Goal: Task Accomplishment & Management: Complete application form

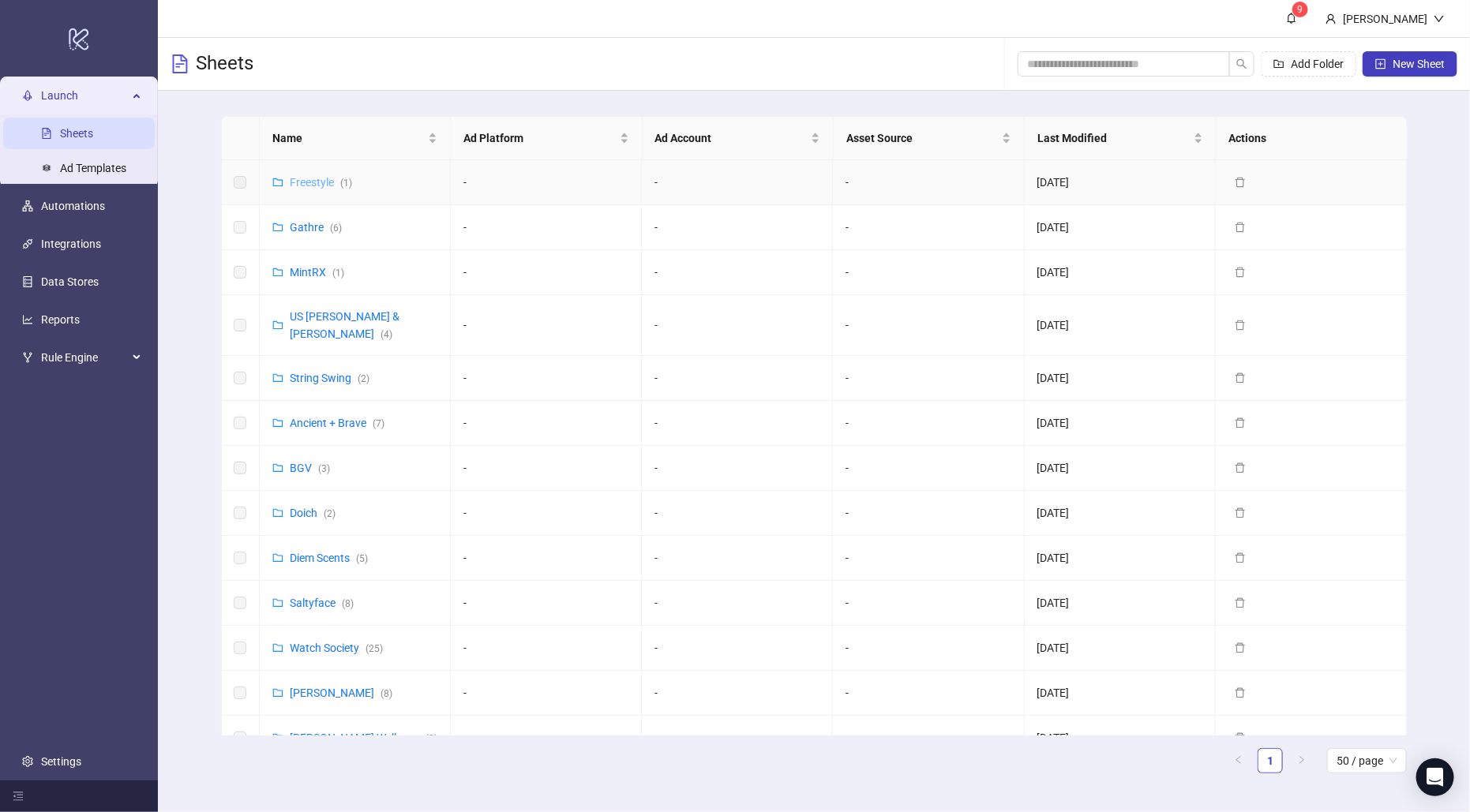
click at [314, 177] on link "Freestyle ( 1 )" at bounding box center [320, 182] width 62 height 13
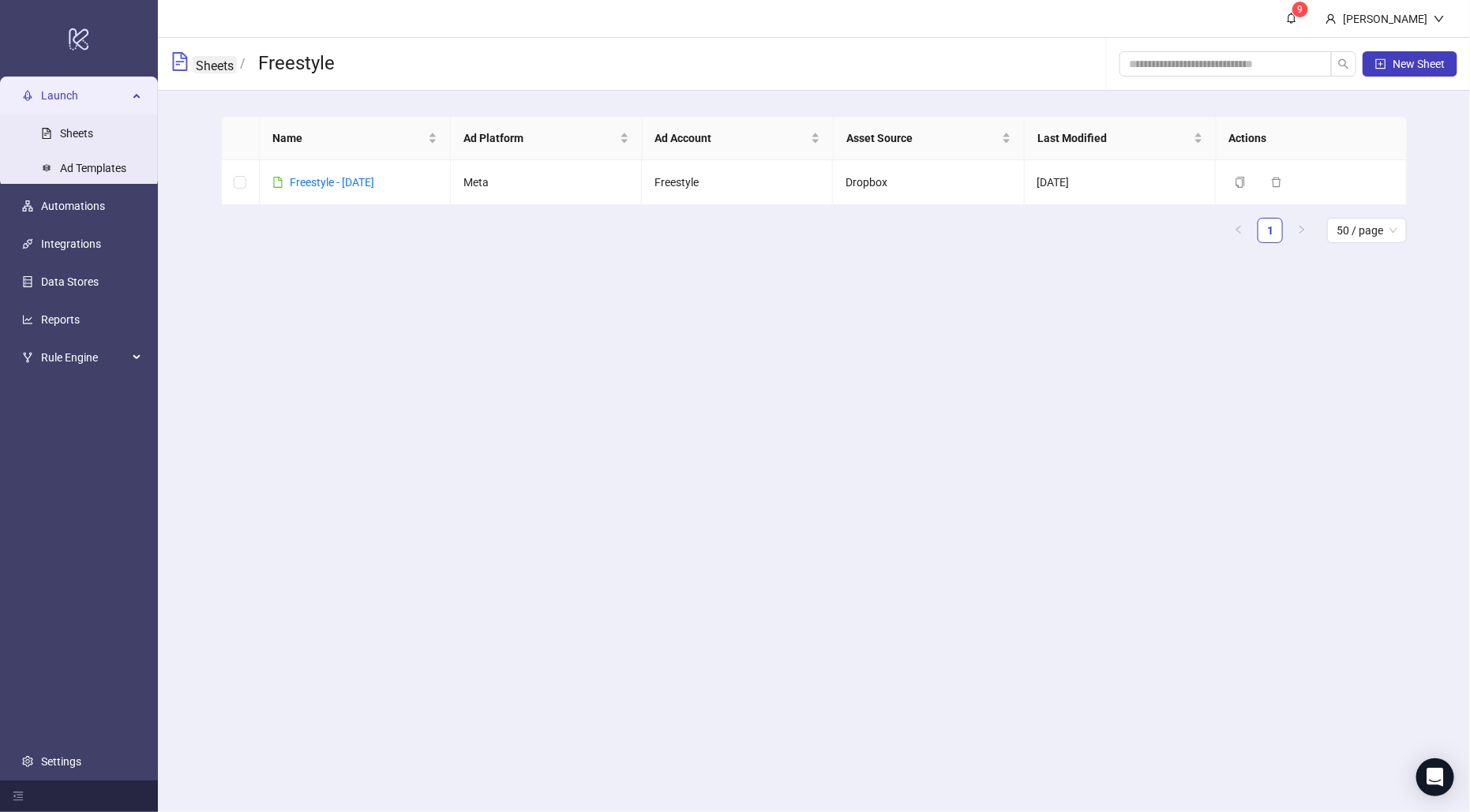
click at [212, 71] on link "Sheets" at bounding box center [214, 65] width 44 height 18
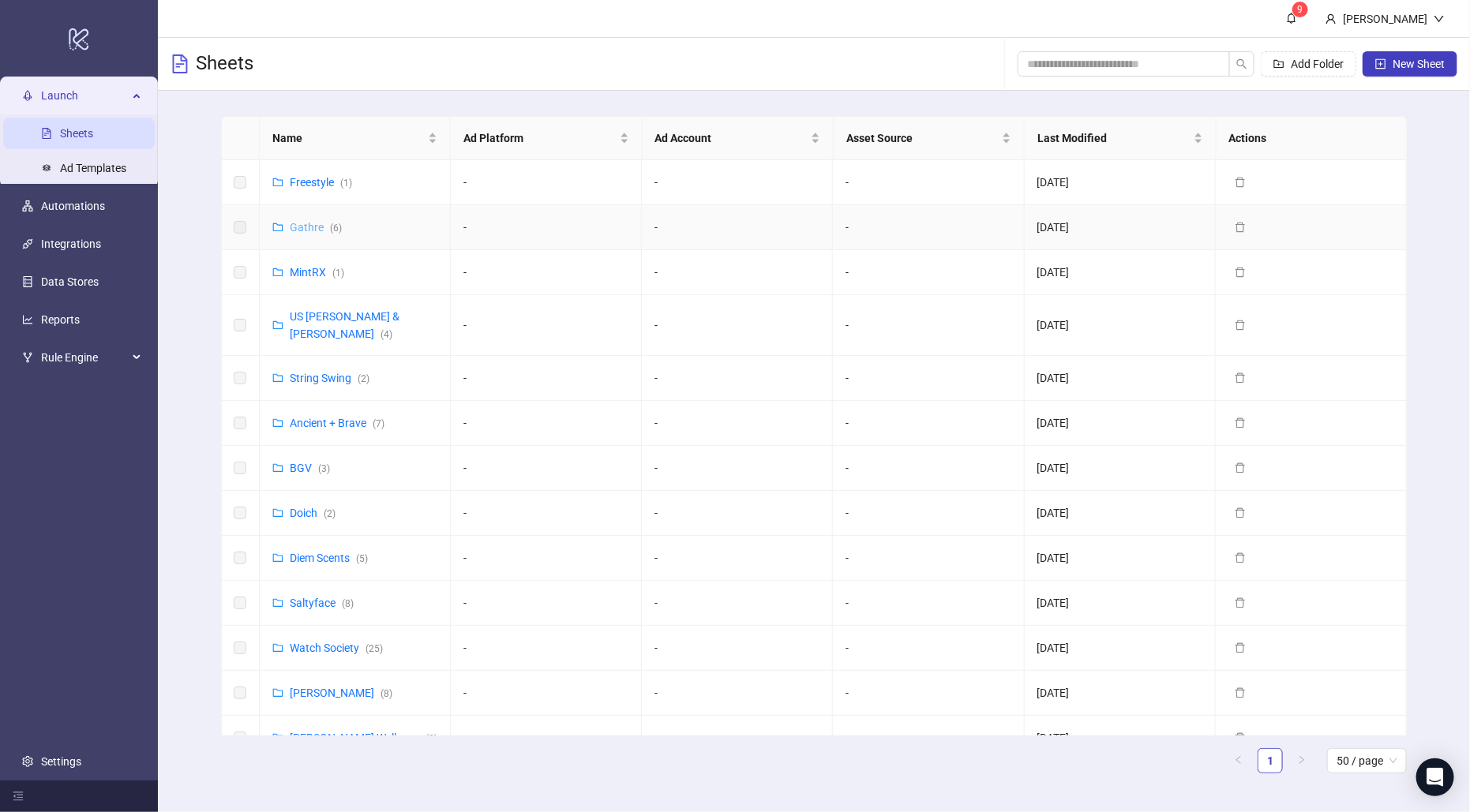
click at [302, 227] on link "Gathre ( 6 )" at bounding box center [315, 227] width 52 height 13
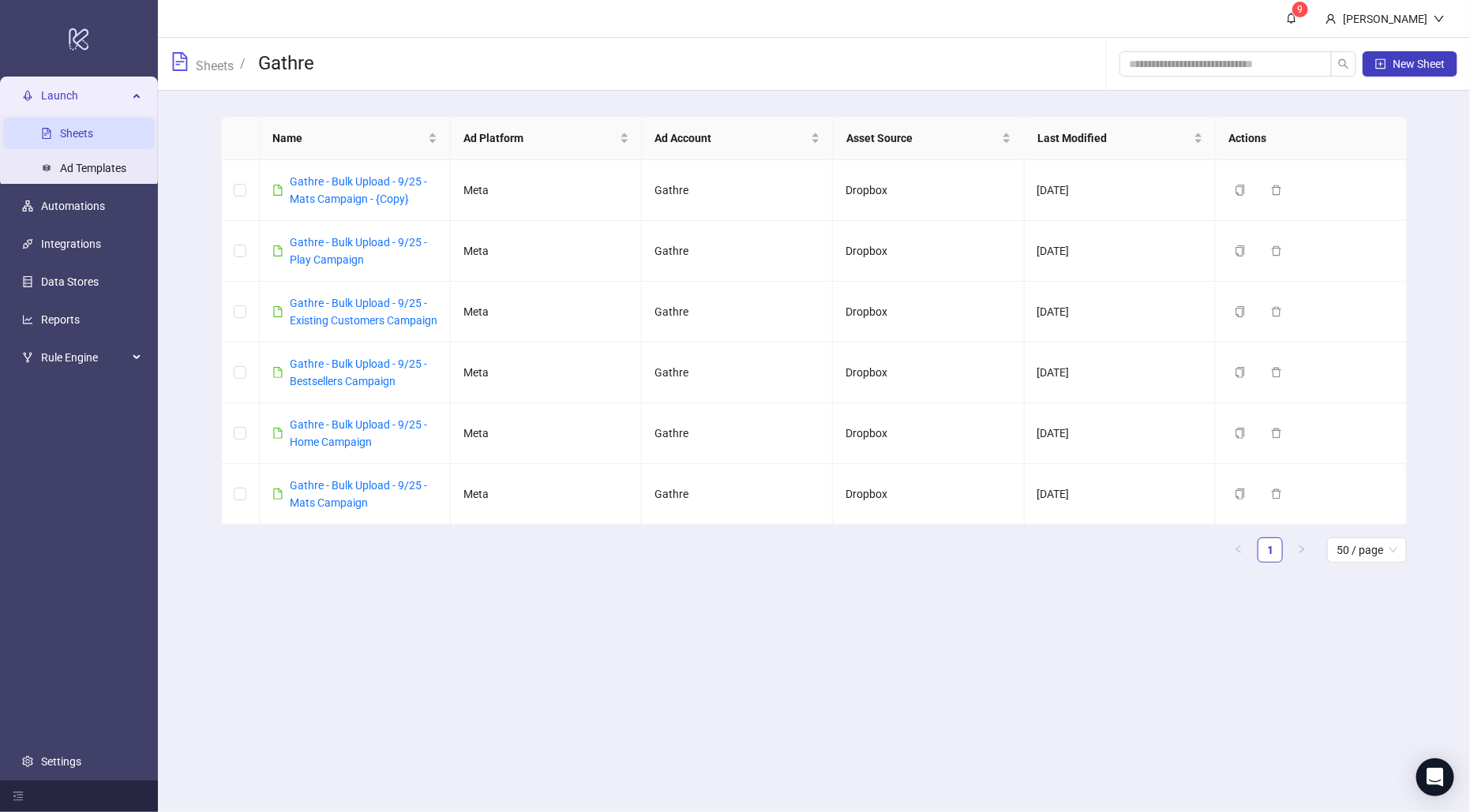
click at [80, 131] on link "Sheets" at bounding box center [76, 134] width 33 height 13
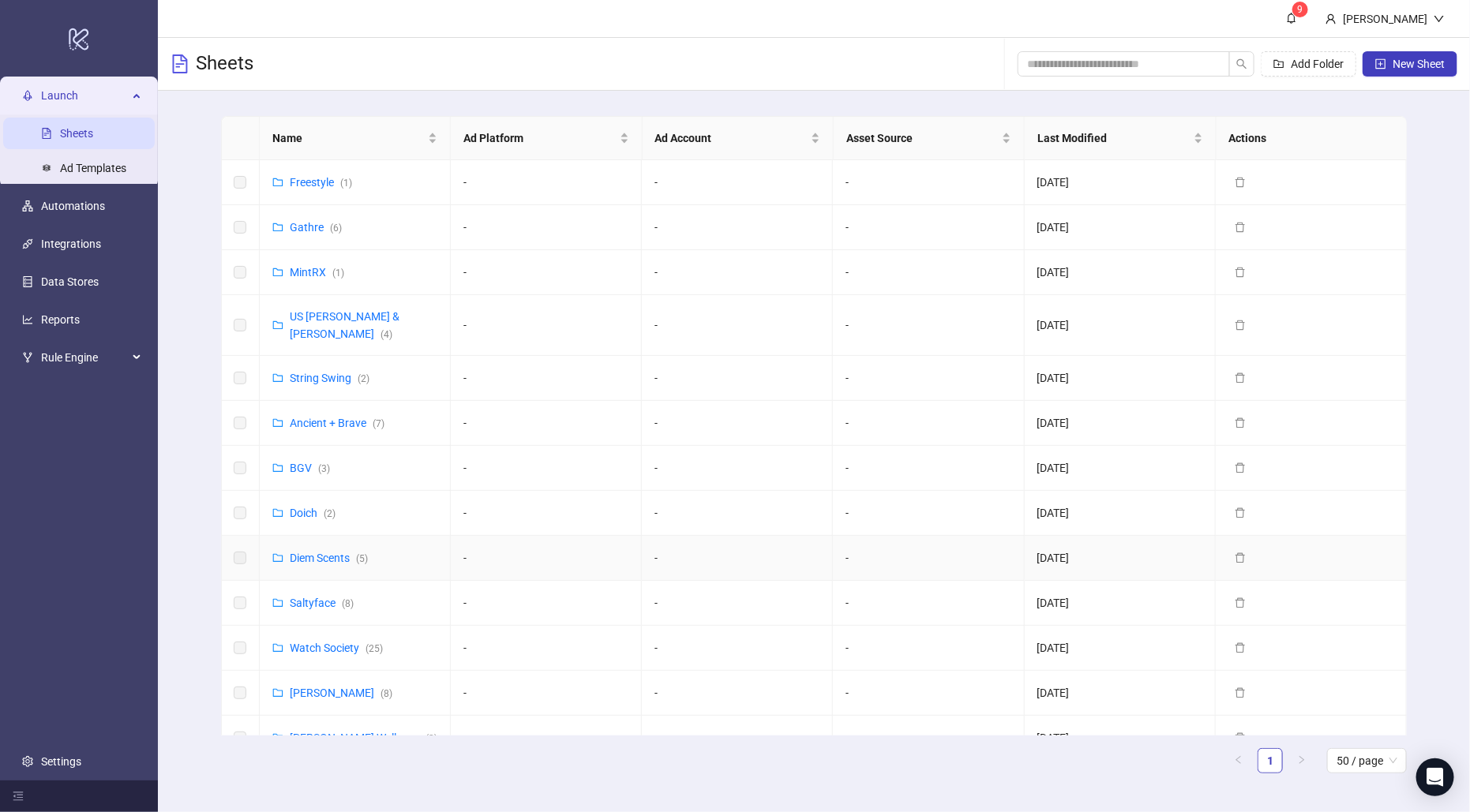
scroll to position [899, 0]
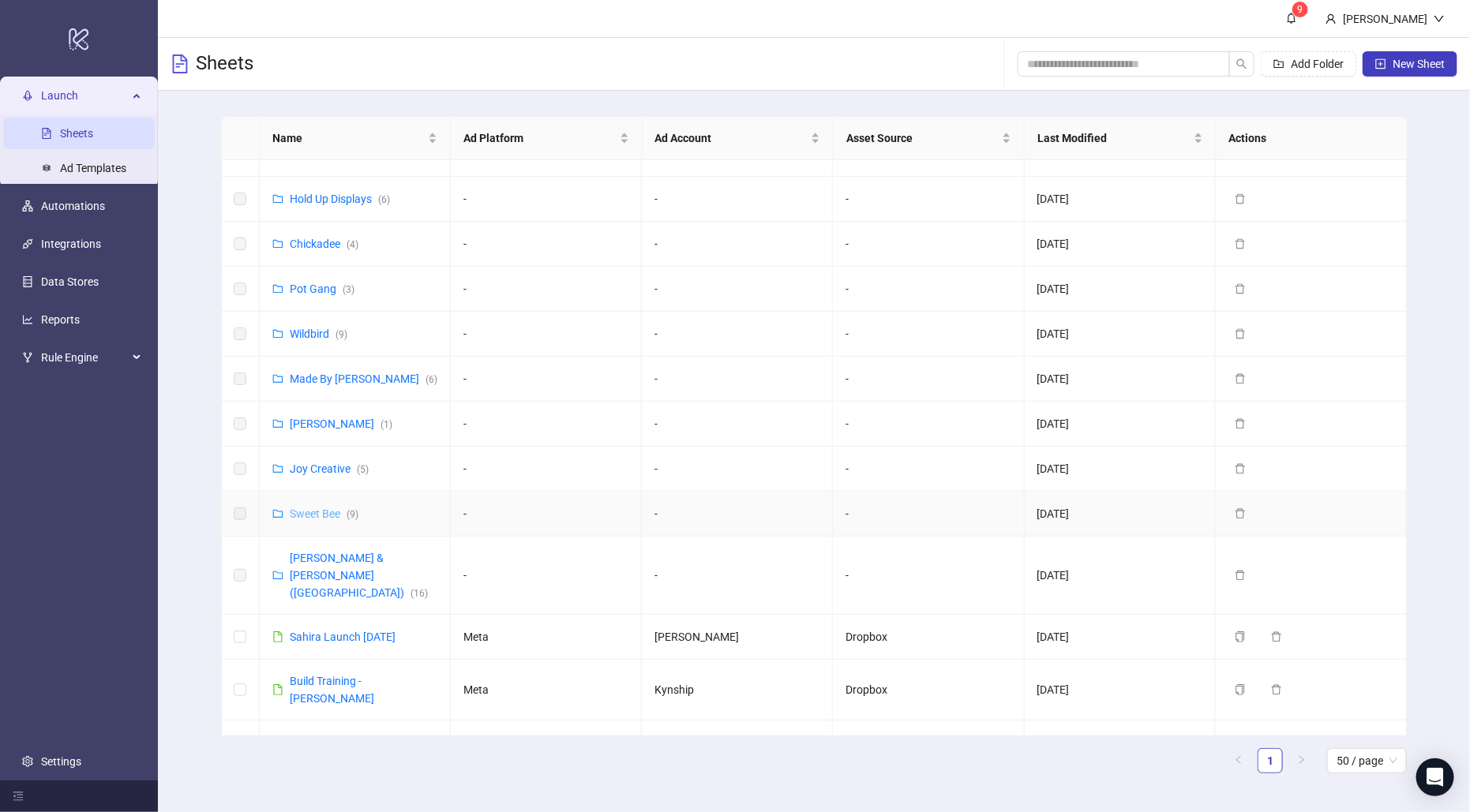
click at [319, 507] on link "Sweet Bee ( 9 )" at bounding box center [323, 514] width 69 height 13
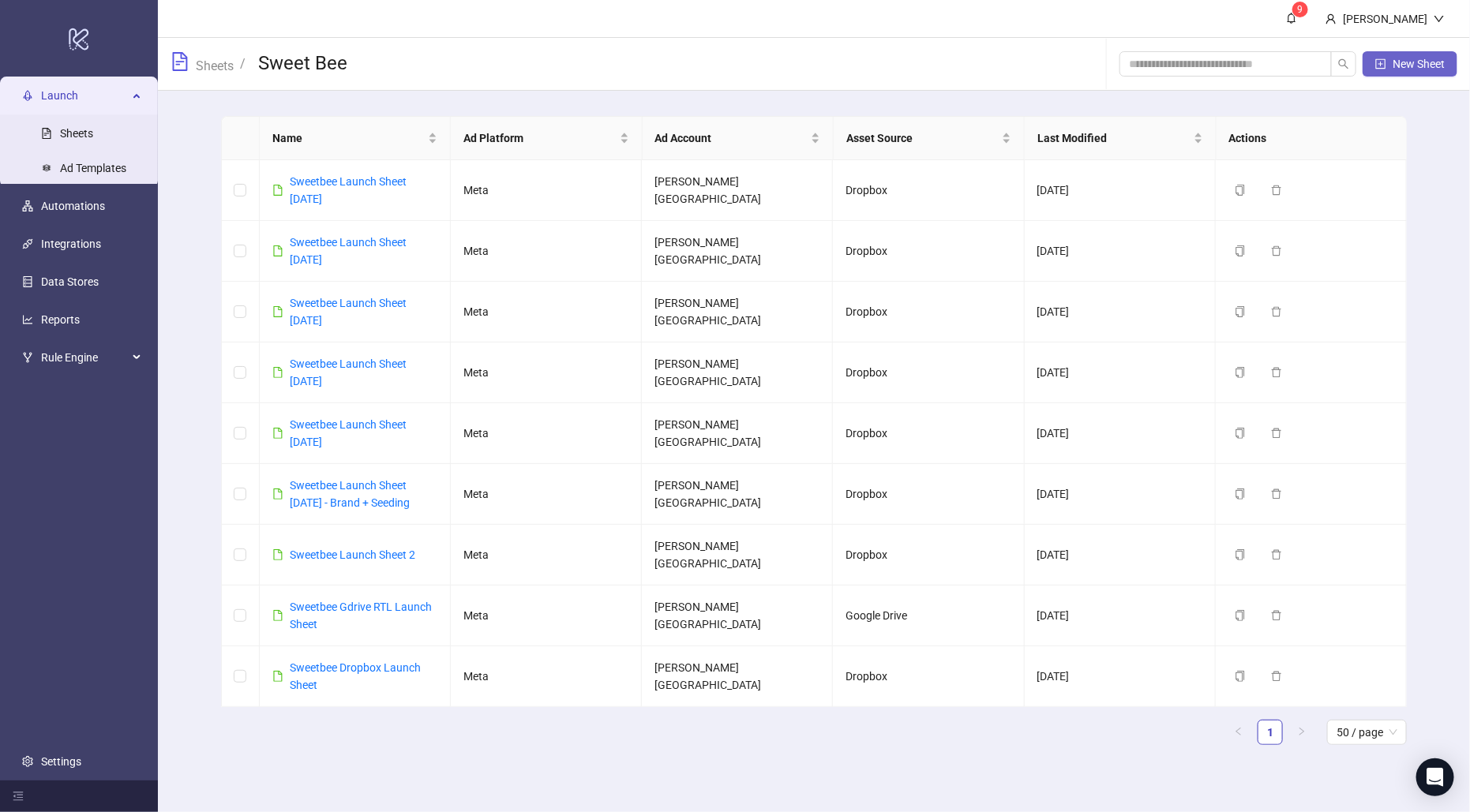
click at [1428, 58] on span "New Sheet" at bounding box center [1418, 64] width 52 height 13
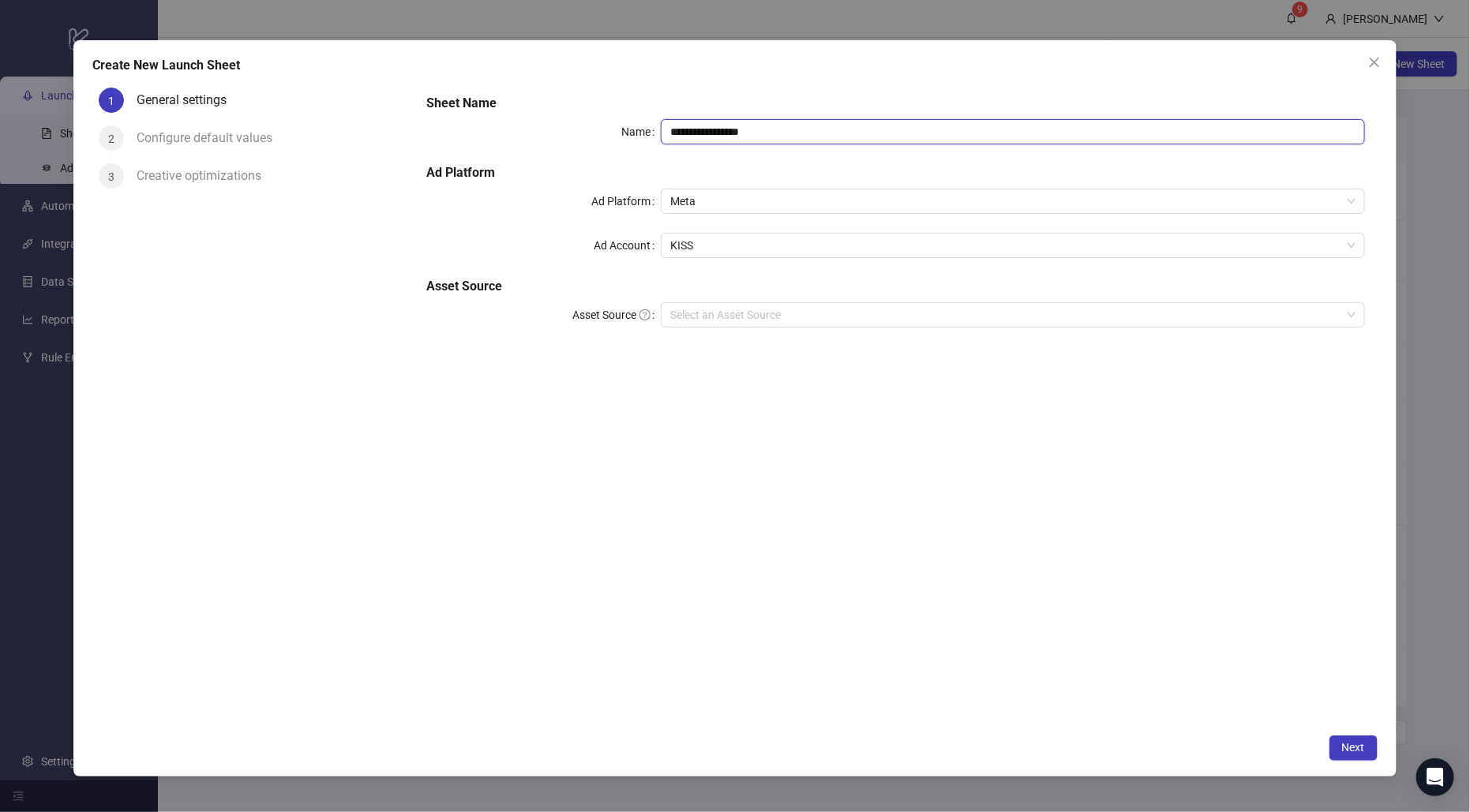
click at [718, 135] on input "**********" at bounding box center [1012, 131] width 704 height 25
click at [712, 252] on span "KISS" at bounding box center [1013, 245] width 685 height 23
type input "****"
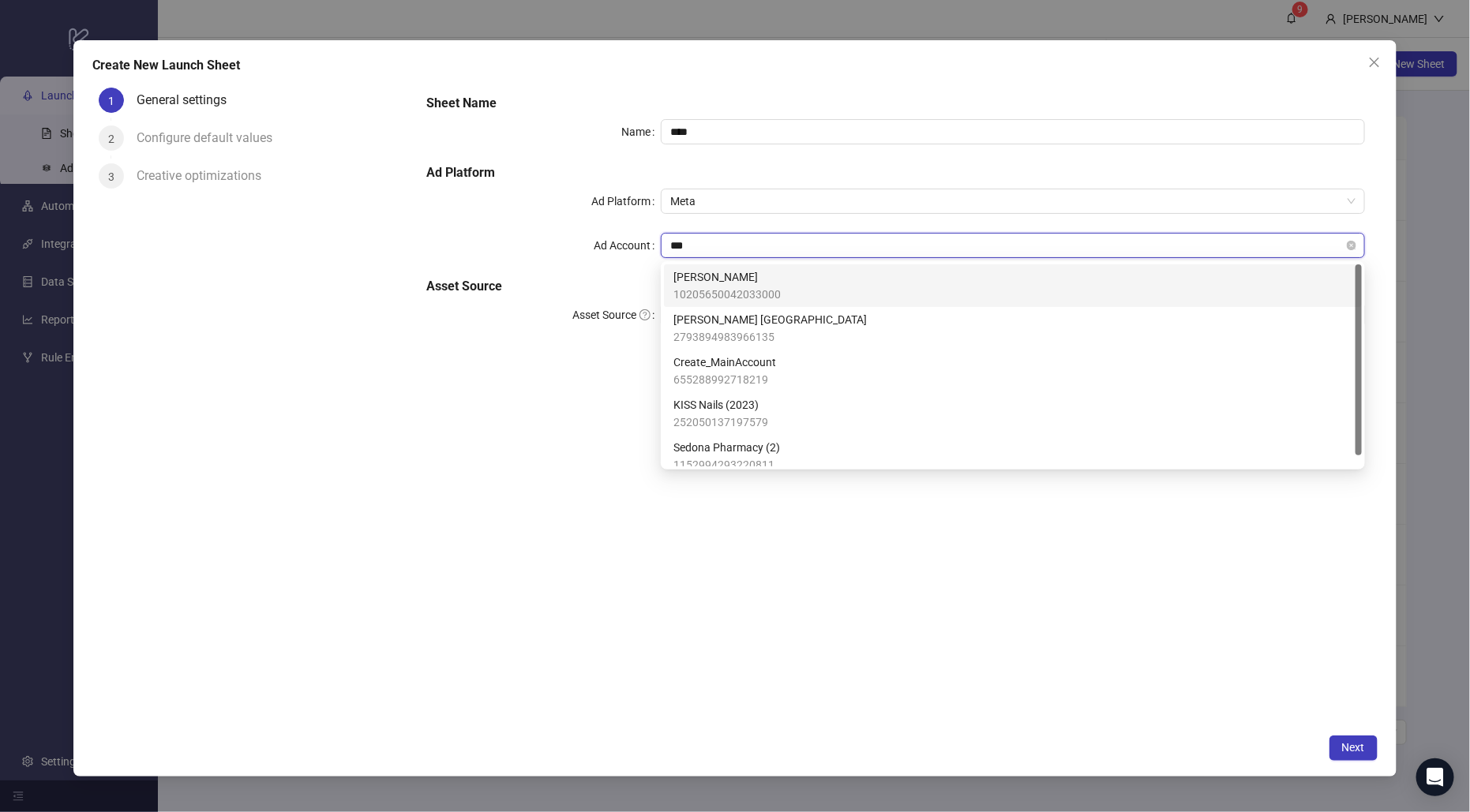
type input "****"
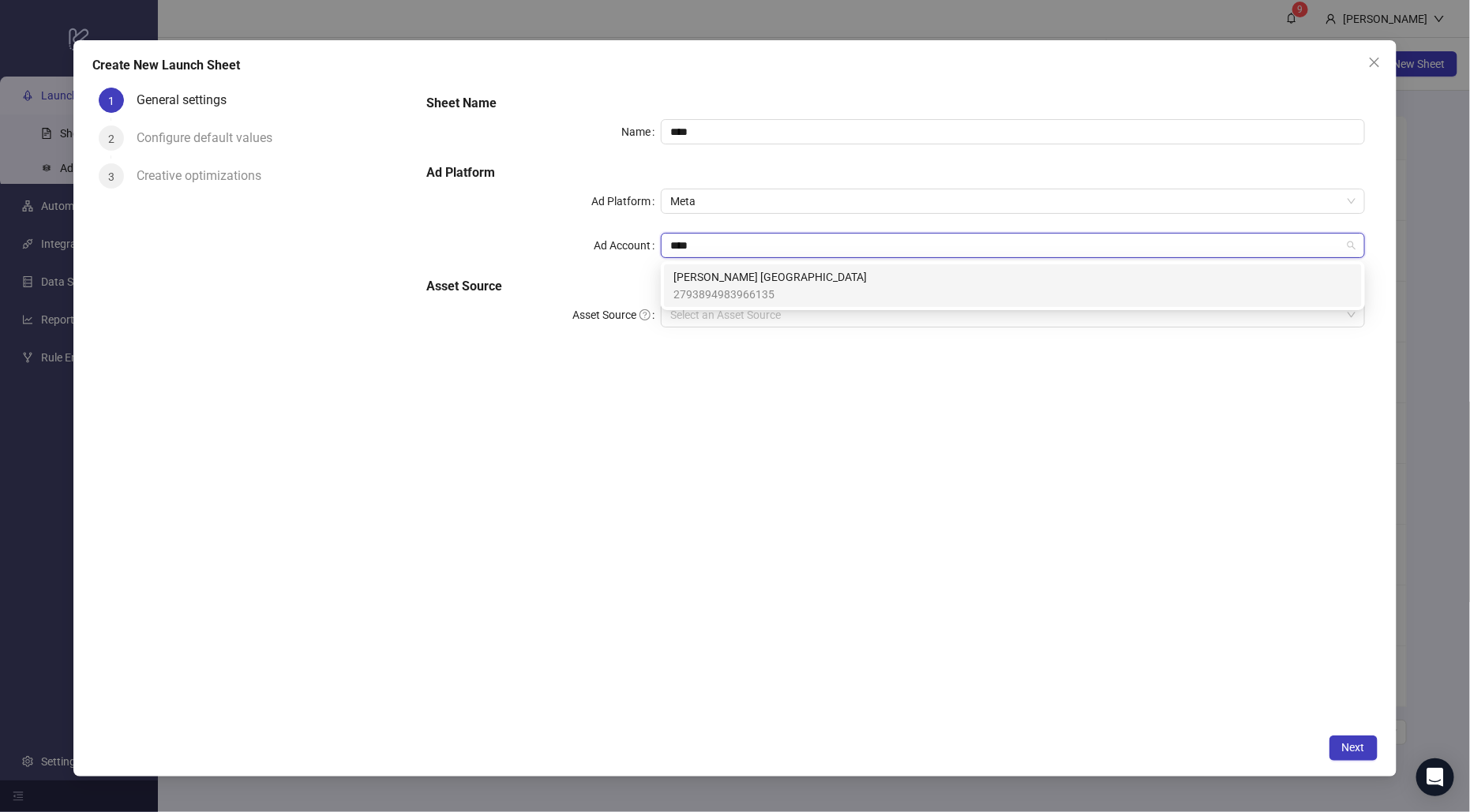
click at [739, 289] on span "2793894983966135" at bounding box center [770, 294] width 194 height 18
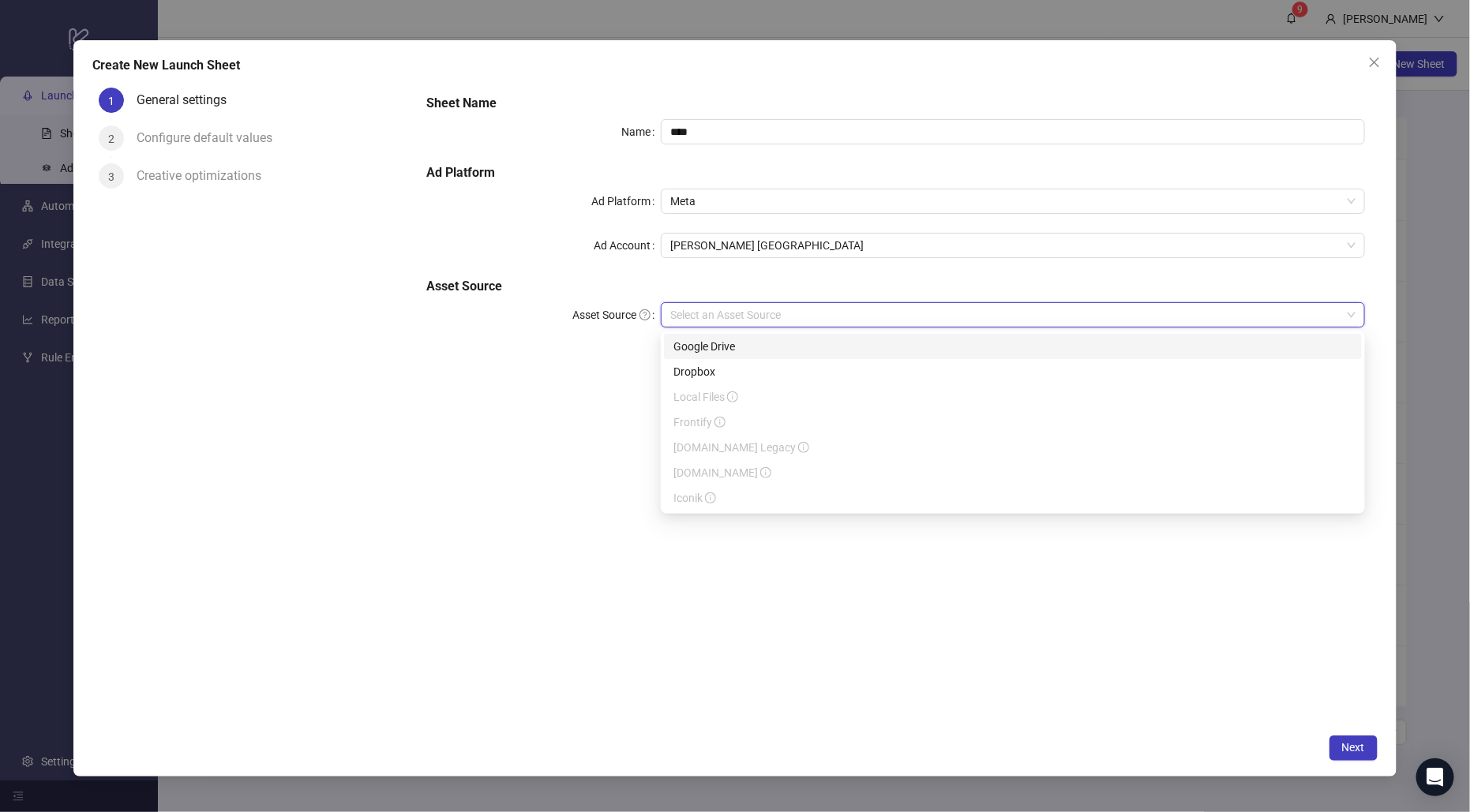
click at [709, 314] on input "Asset Source" at bounding box center [1006, 314] width 671 height 23
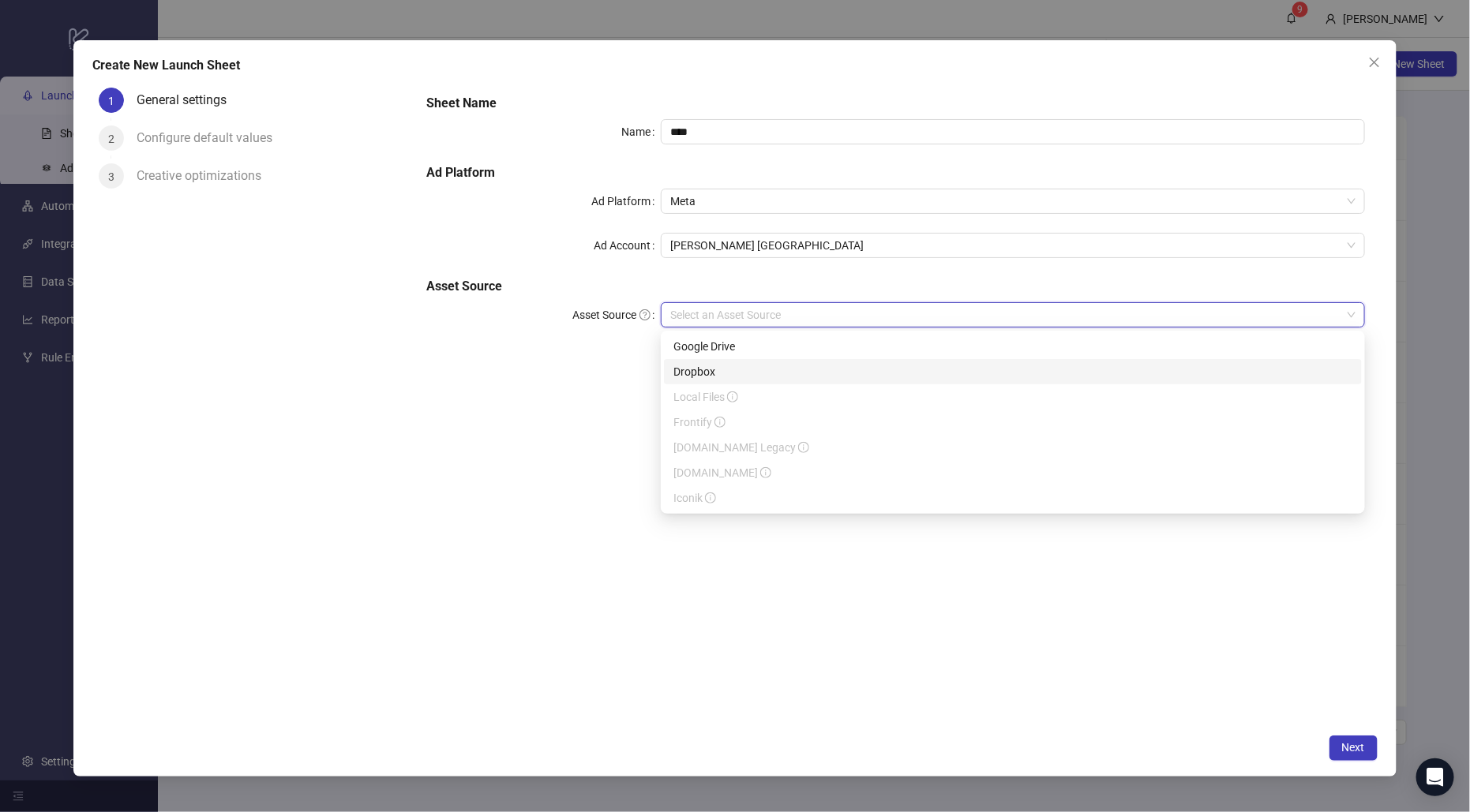
click at [707, 369] on div "Dropbox" at bounding box center [1013, 372] width 679 height 18
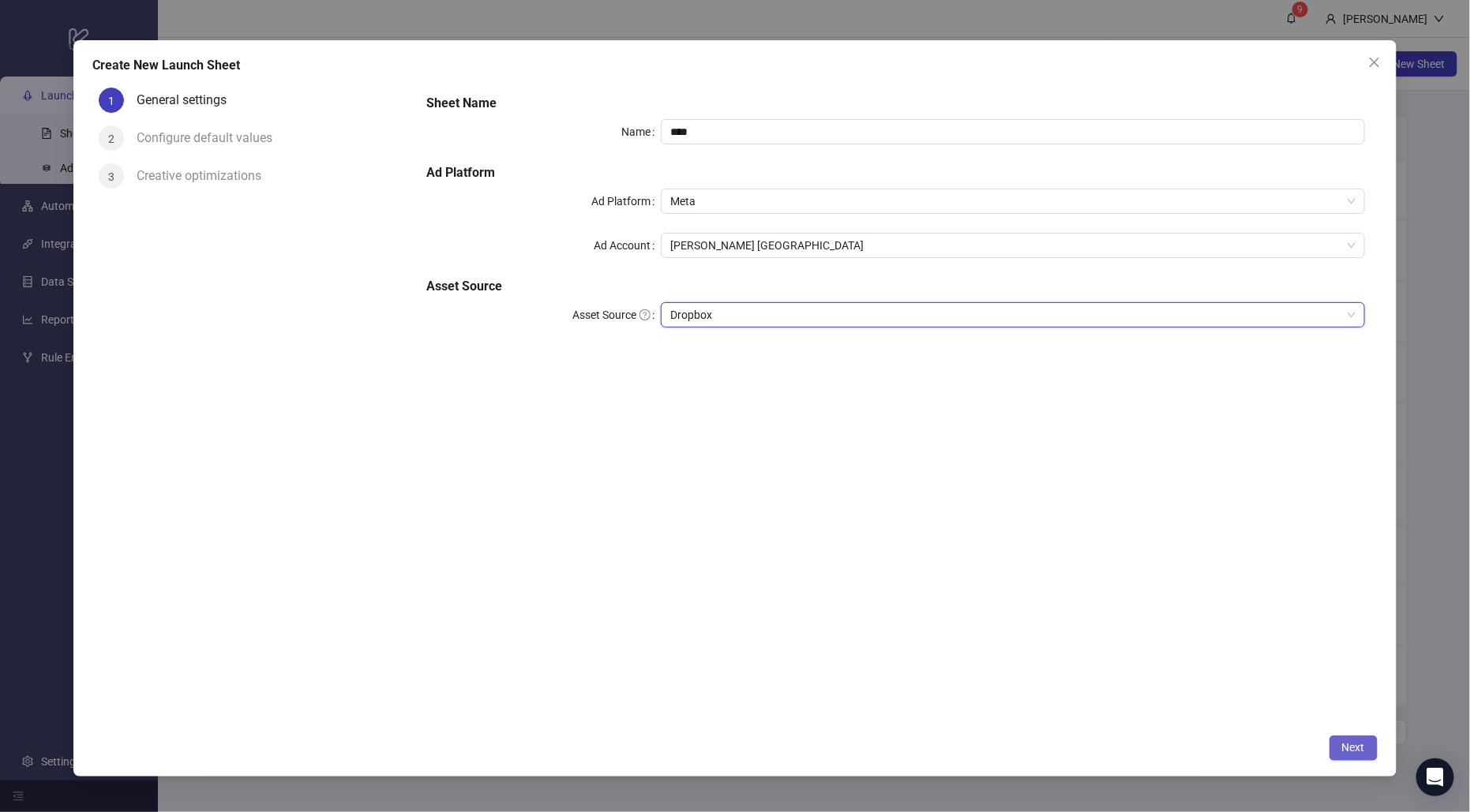
click at [1345, 749] on span "Next" at bounding box center [1353, 747] width 23 height 13
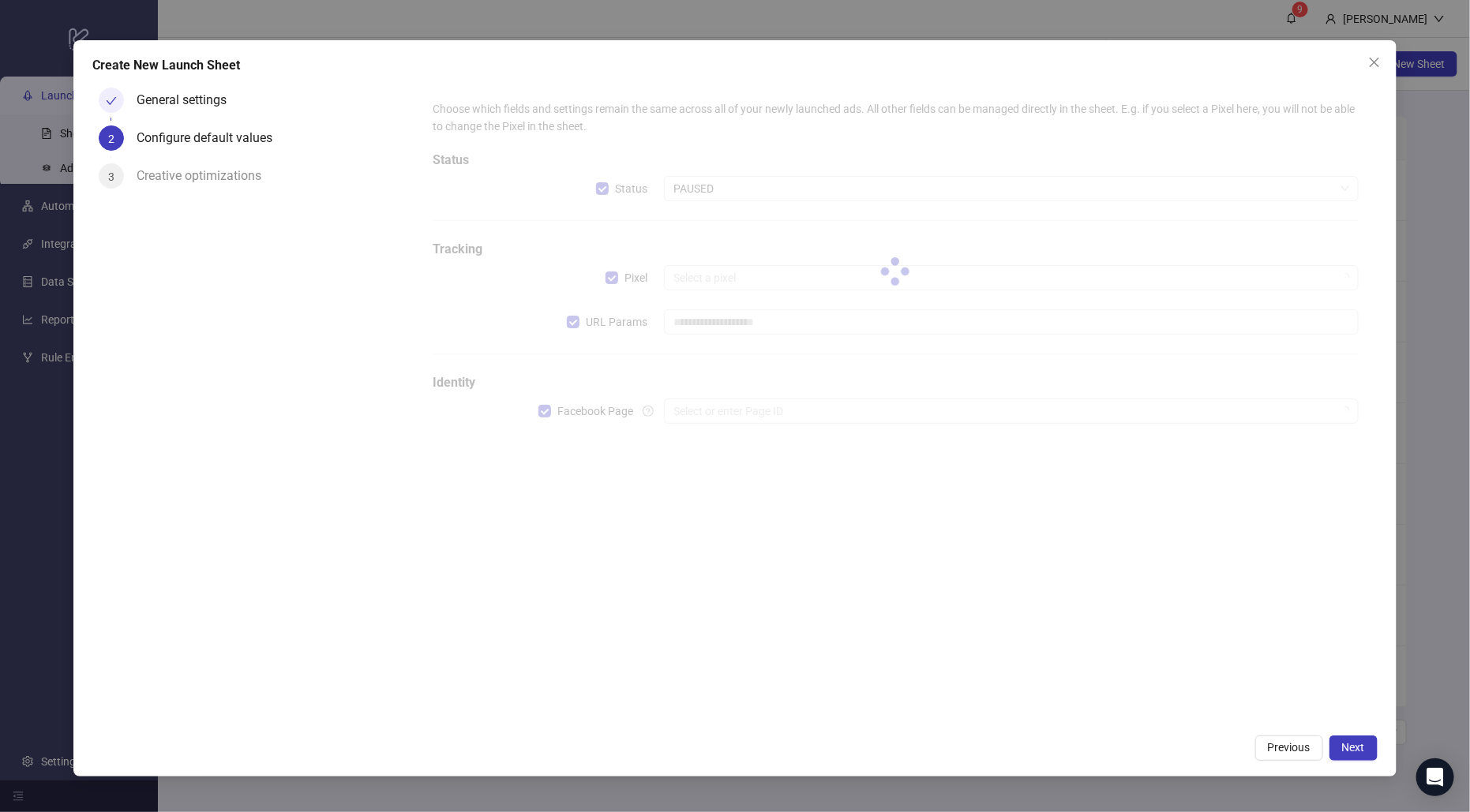
type input "**********"
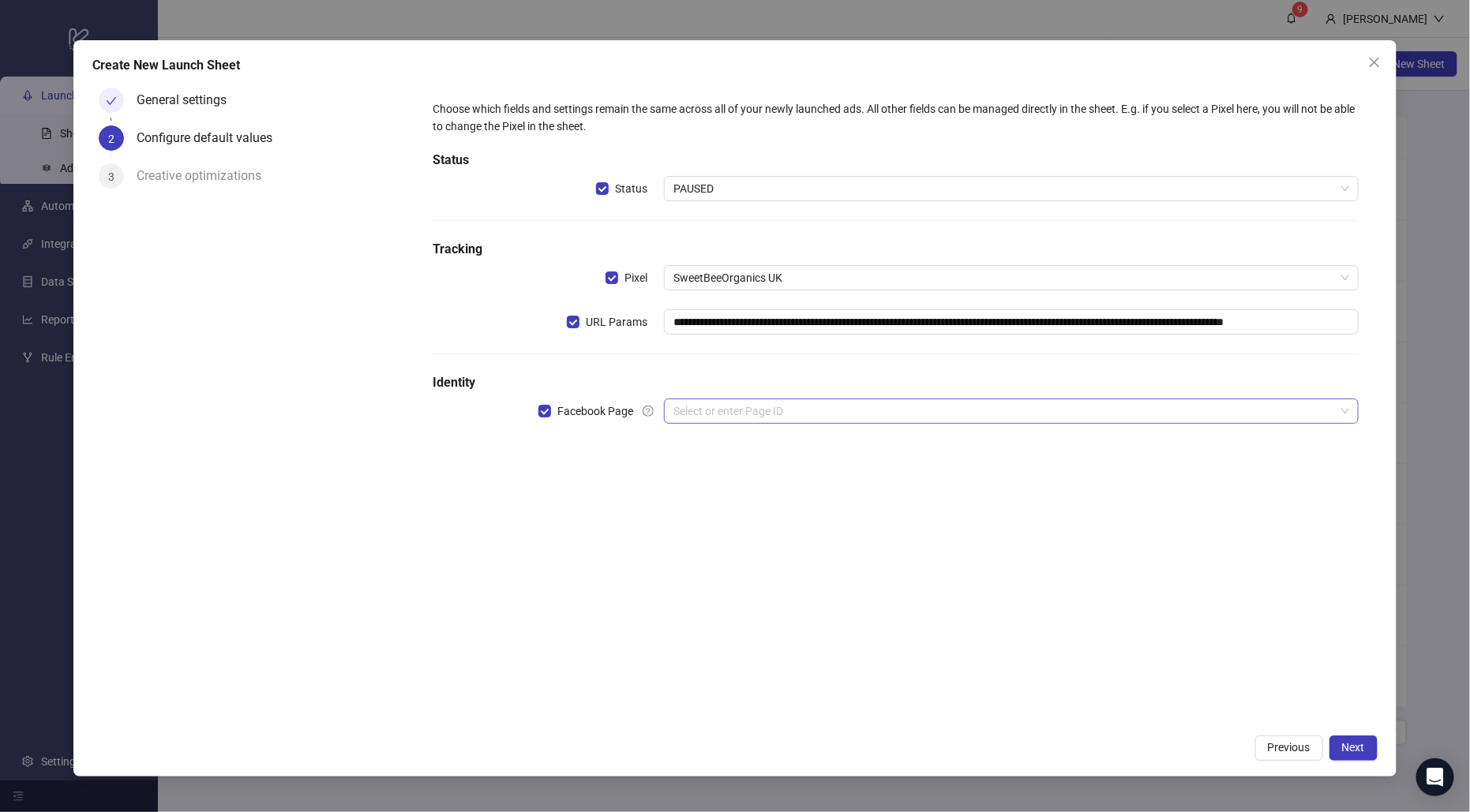
click at [746, 415] on input "search" at bounding box center [1004, 410] width 661 height 23
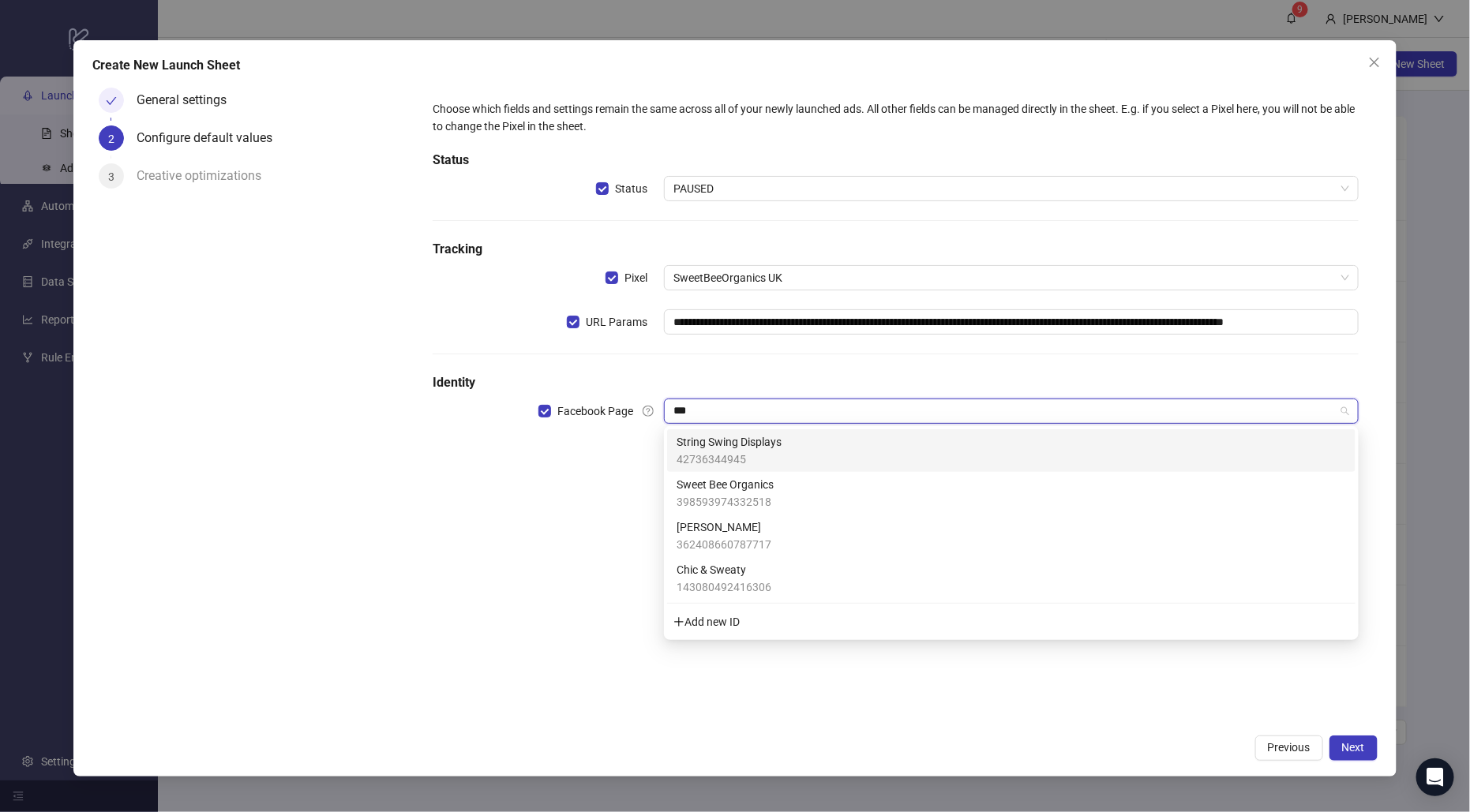
type input "****"
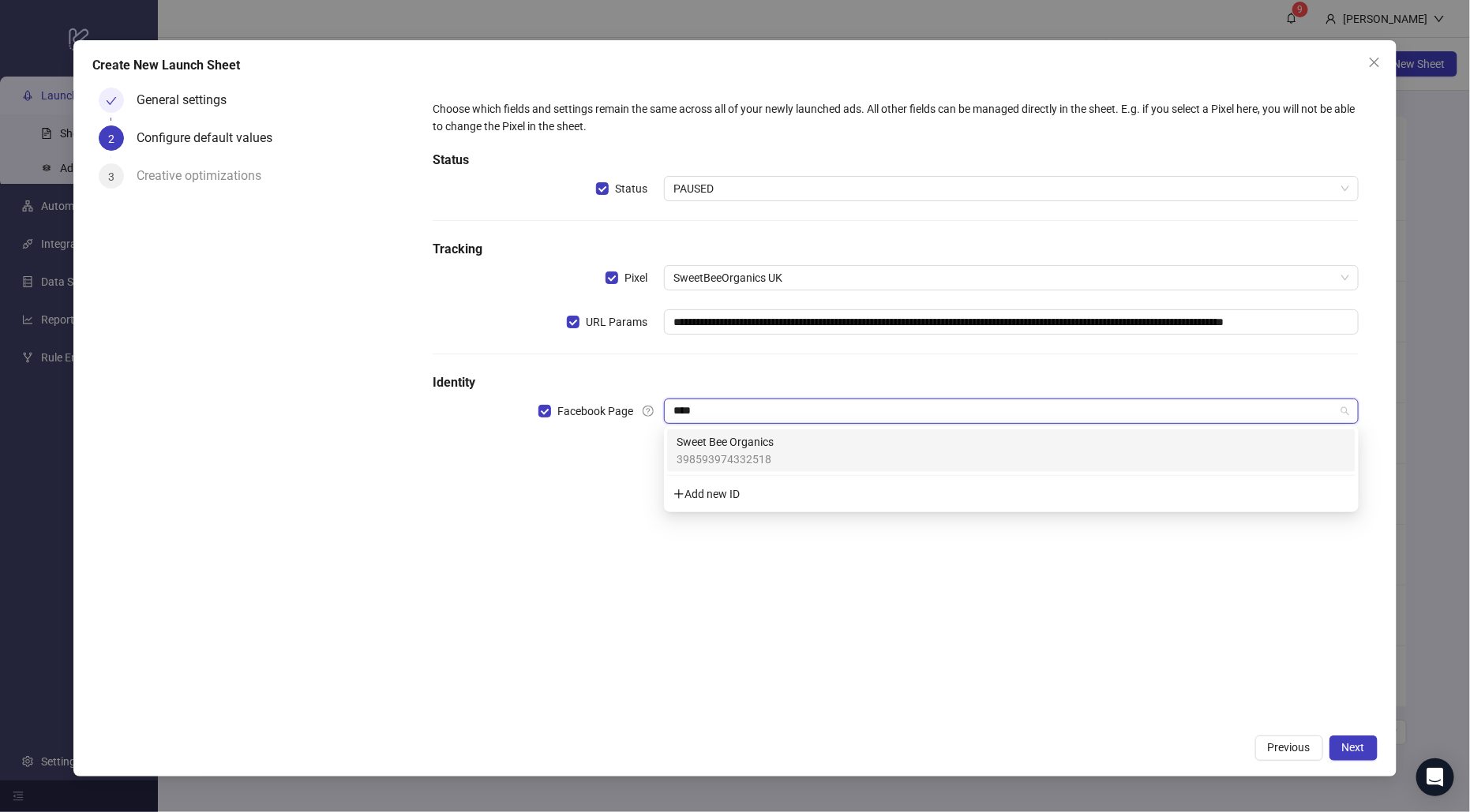
click at [757, 456] on span "398593974332518" at bounding box center [725, 460] width 97 height 18
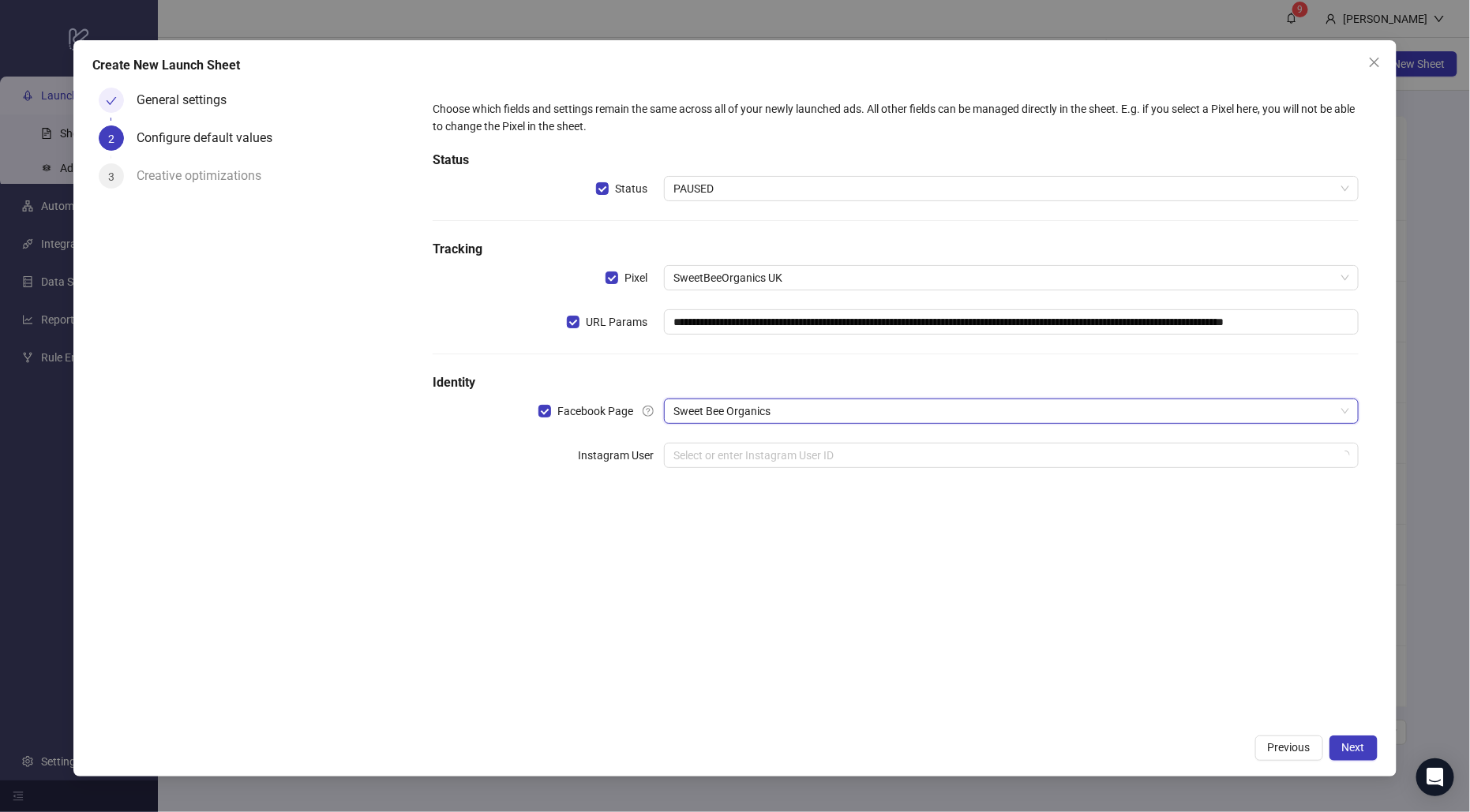
click at [757, 456] on input "search" at bounding box center [1004, 455] width 661 height 23
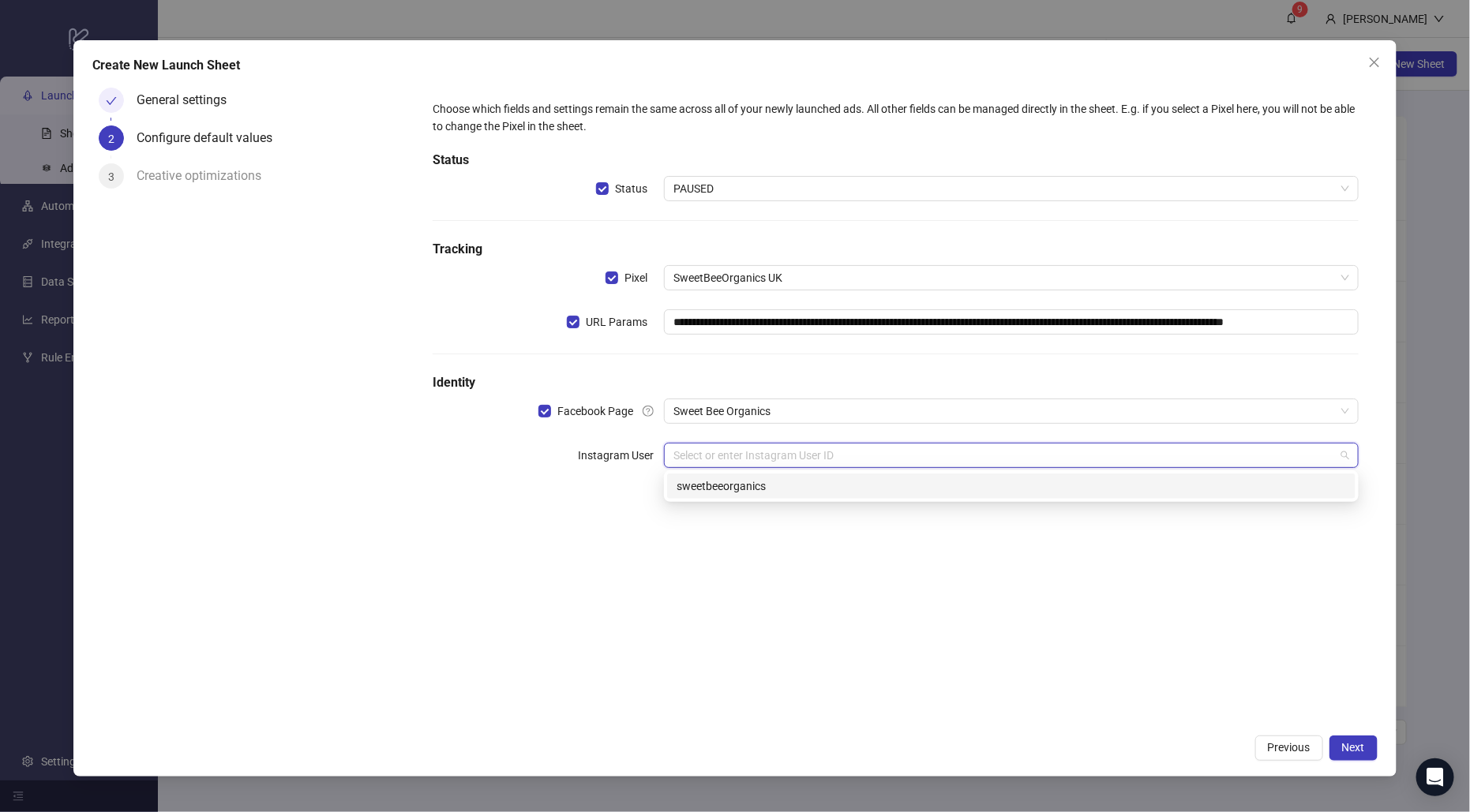
click at [753, 489] on div "sweetbeeorganics" at bounding box center [1011, 486] width 669 height 18
click at [735, 502] on input "search" at bounding box center [1004, 499] width 661 height 23
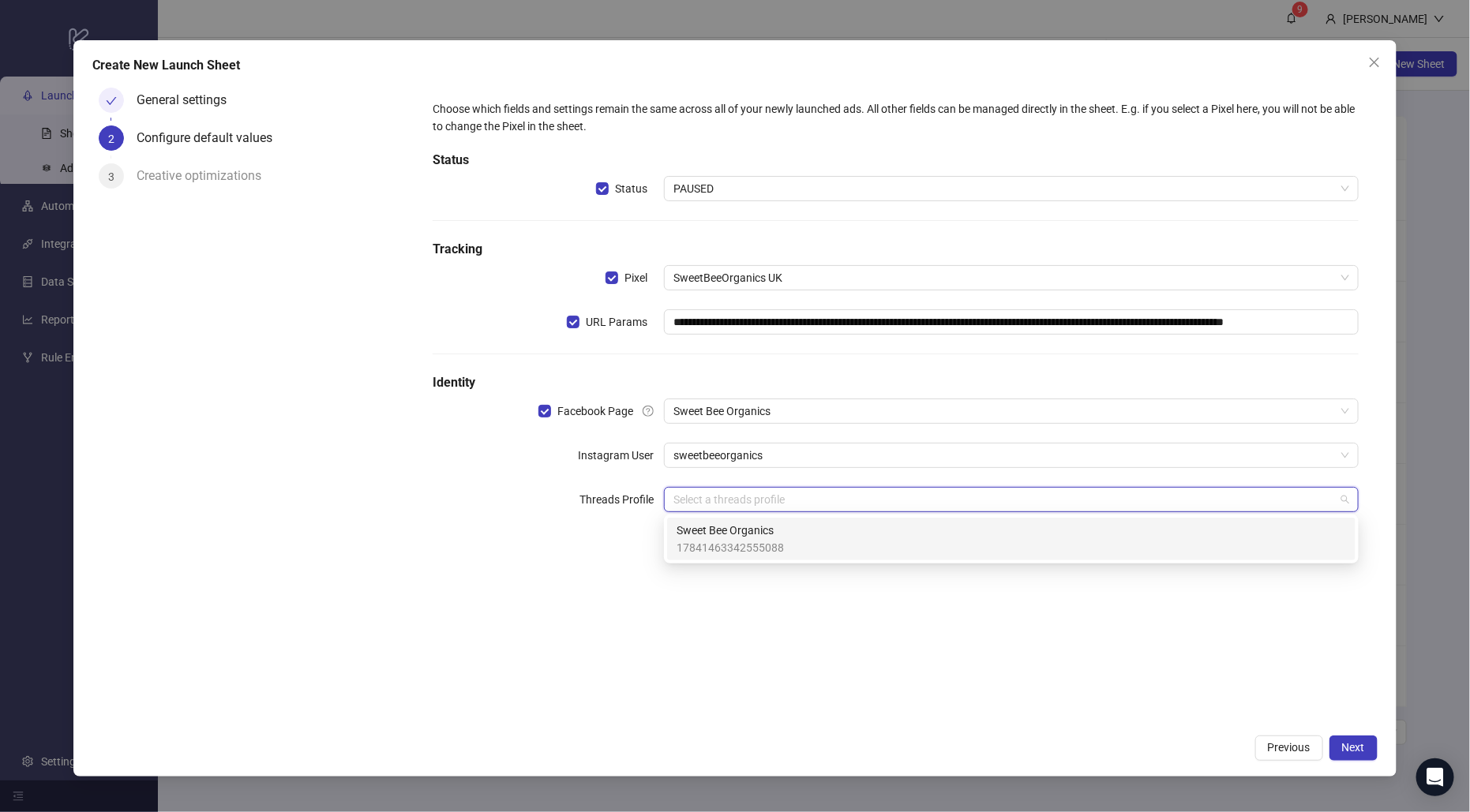
click at [735, 533] on span "Sweet Bee Organics" at bounding box center [730, 531] width 107 height 18
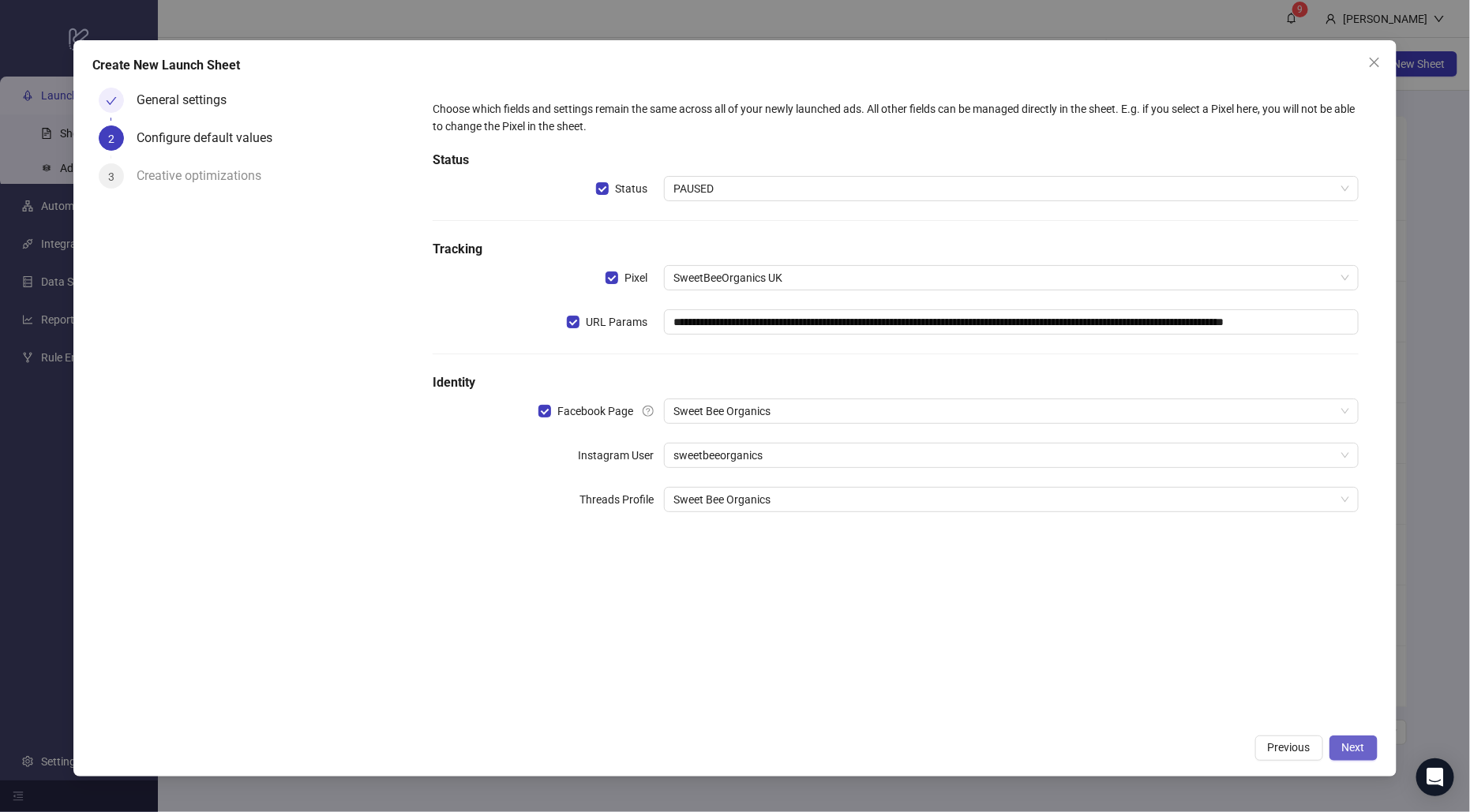
click at [1362, 752] on span "Next" at bounding box center [1353, 747] width 23 height 13
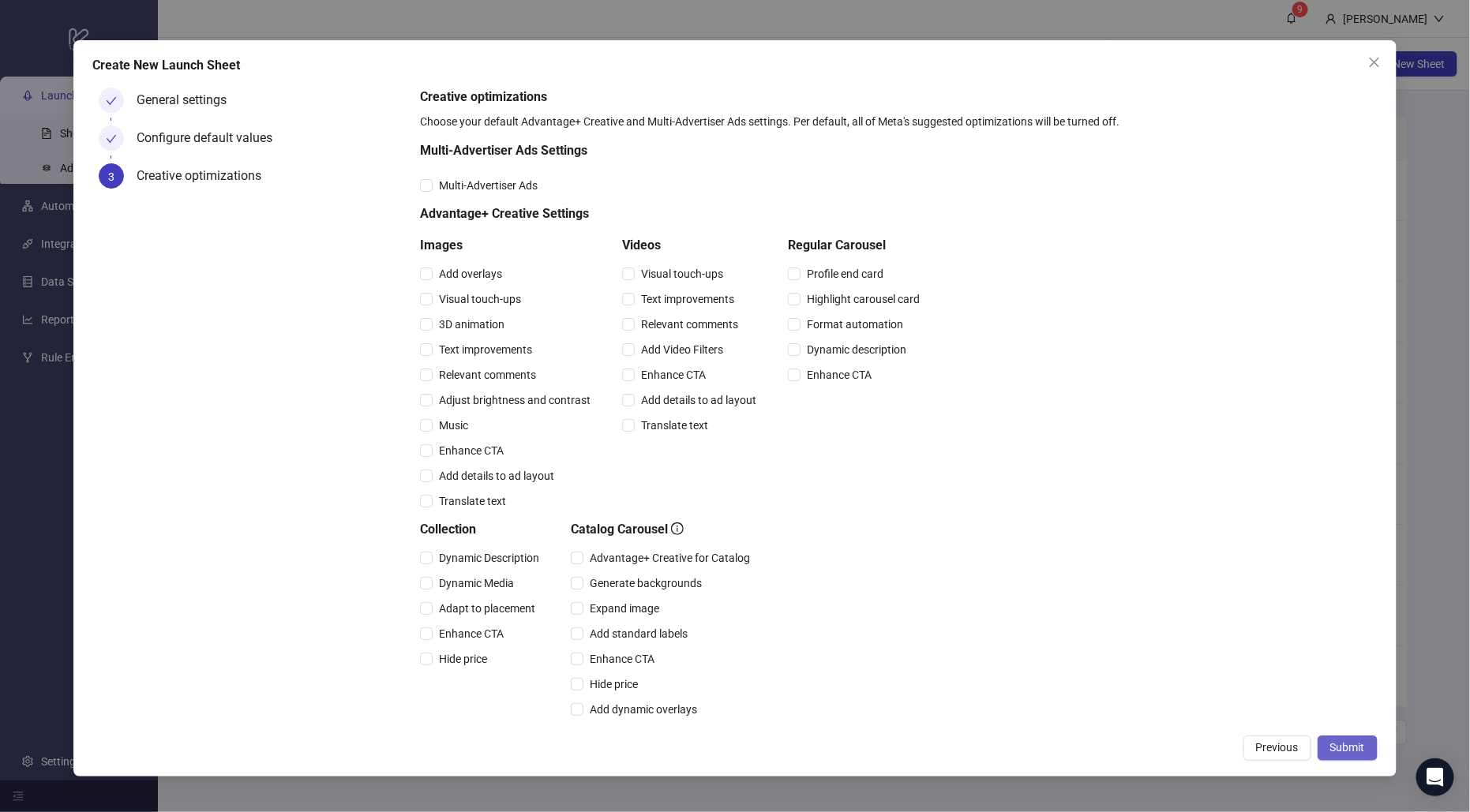
click at [1346, 750] on span "Submit" at bounding box center [1347, 747] width 35 height 13
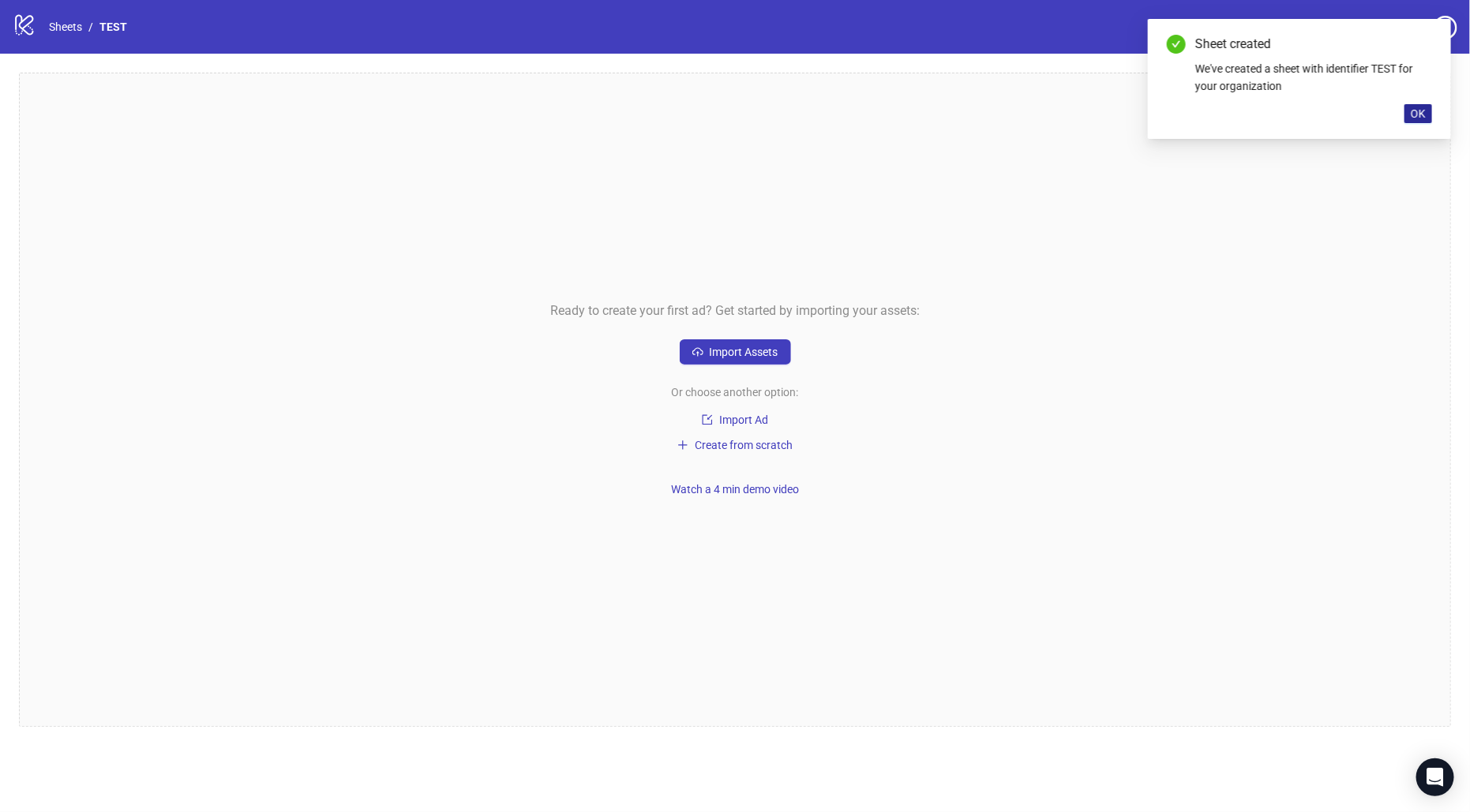
click at [1418, 115] on span "OK" at bounding box center [1418, 114] width 15 height 13
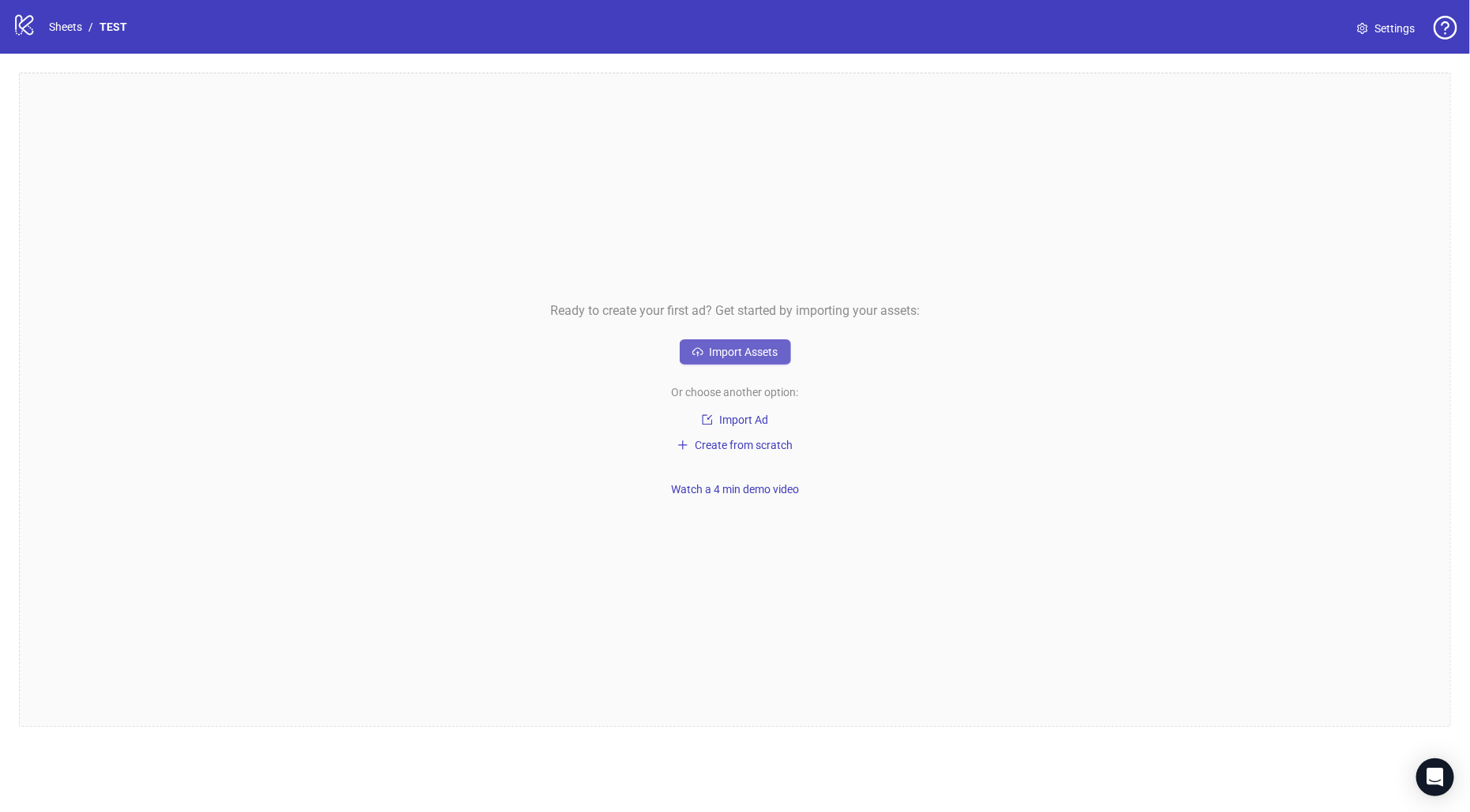
click at [720, 350] on span "Import Assets" at bounding box center [743, 352] width 69 height 13
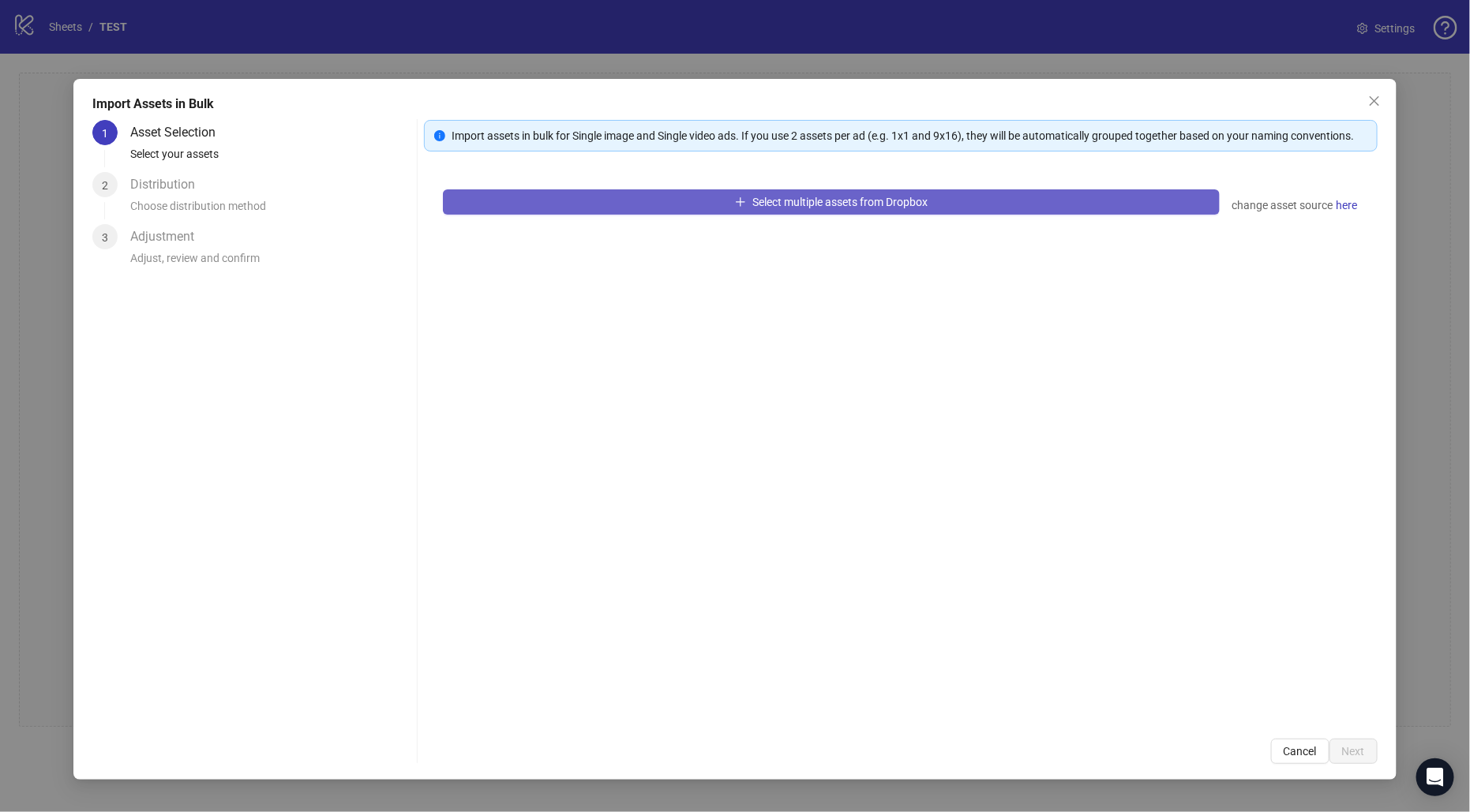
click at [738, 206] on span "button" at bounding box center [740, 202] width 11 height 13
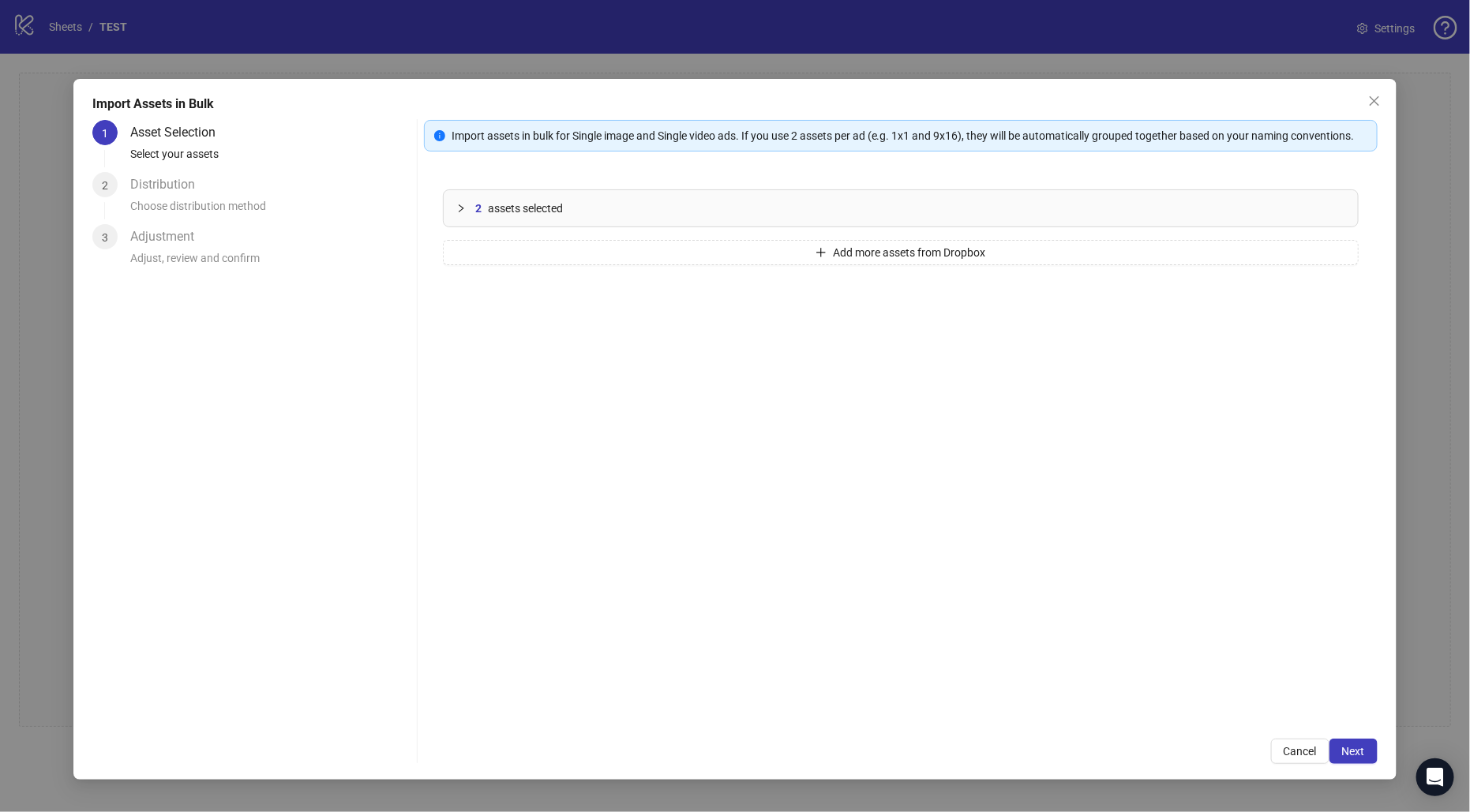
click at [458, 210] on icon "collapsed" at bounding box center [461, 209] width 10 height 10
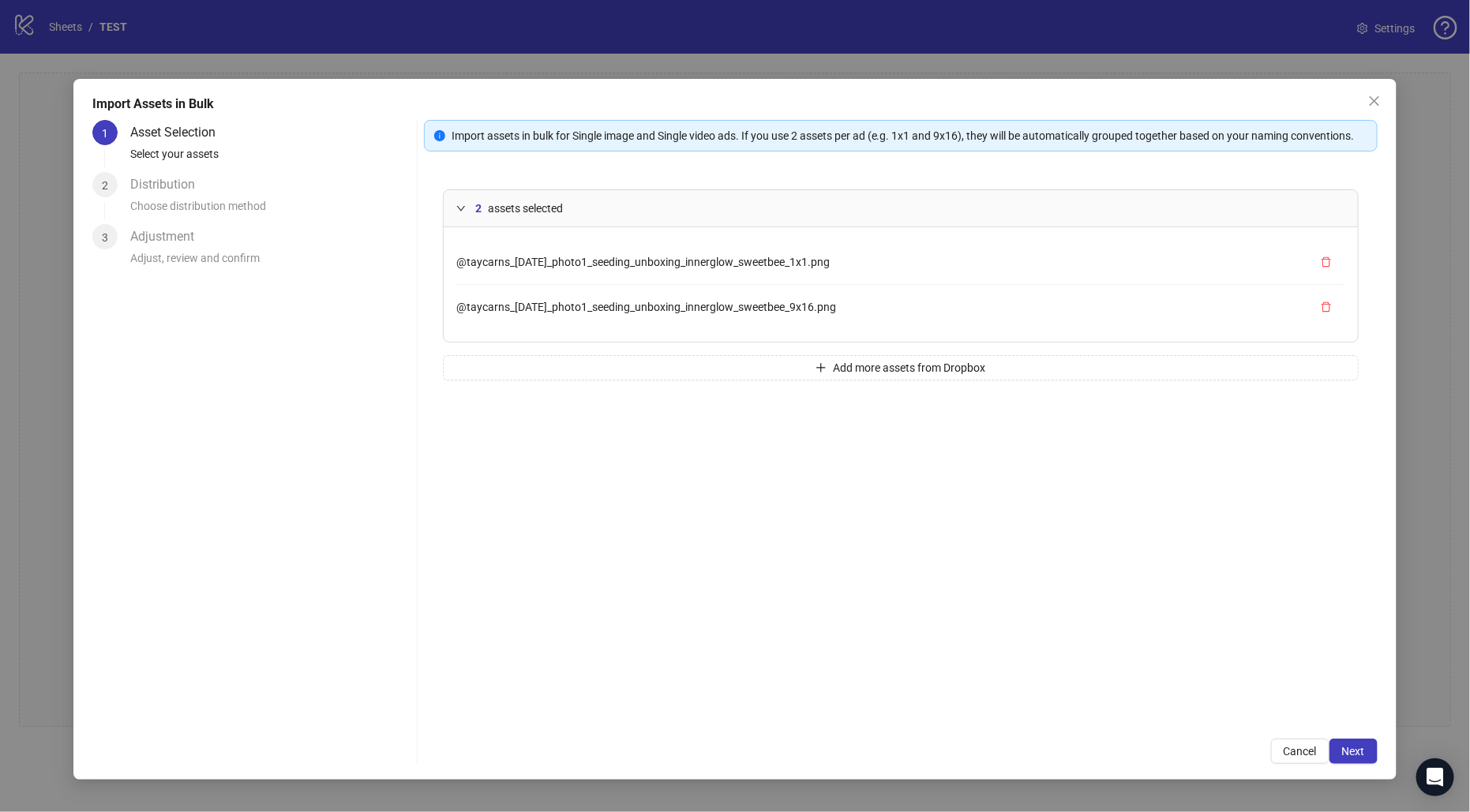
click at [465, 210] on div at bounding box center [465, 209] width 19 height 18
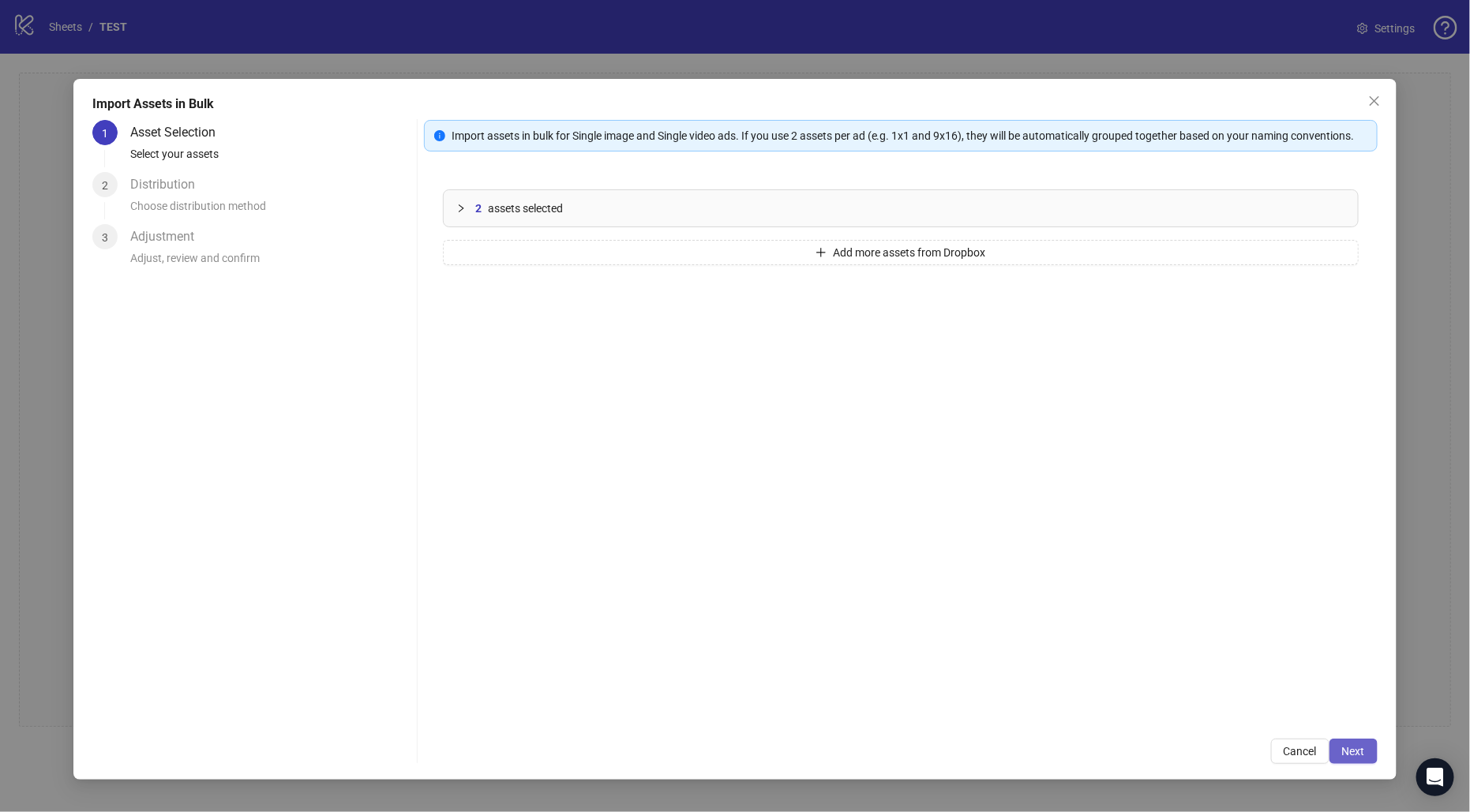
click at [1357, 750] on span "Next" at bounding box center [1353, 752] width 23 height 13
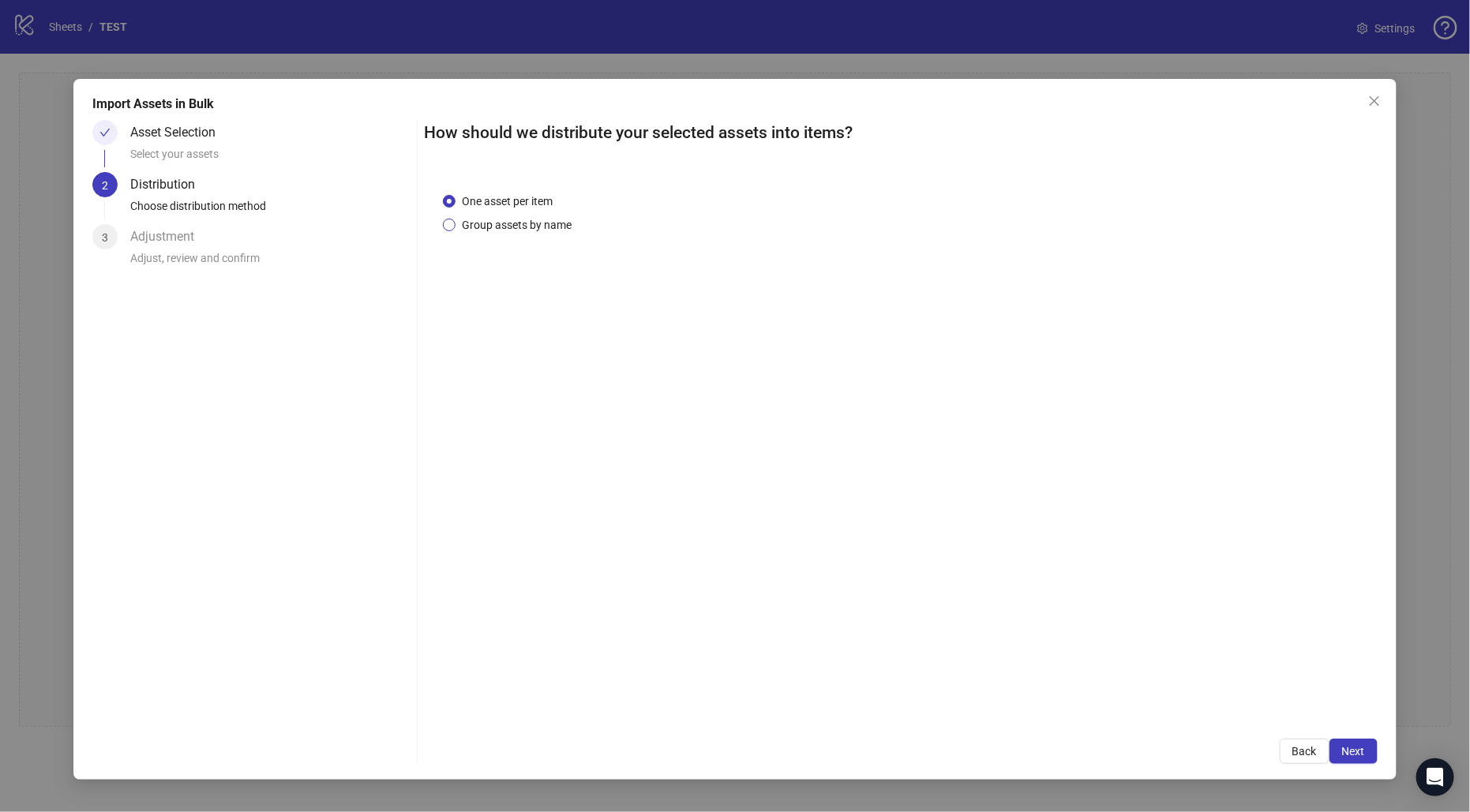
click at [510, 224] on span "Group assets by name" at bounding box center [517, 225] width 123 height 18
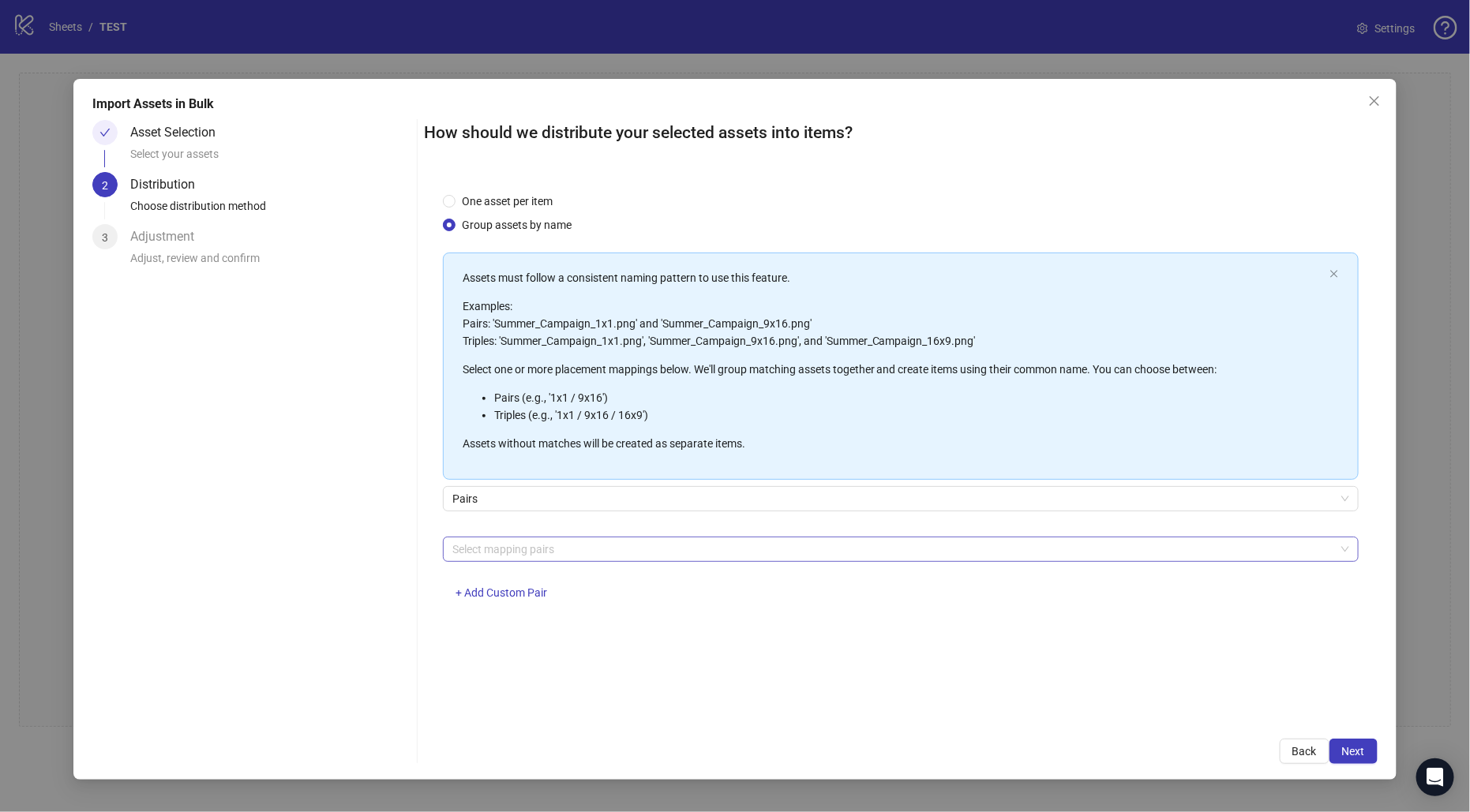
click at [495, 548] on div at bounding box center [892, 549] width 893 height 22
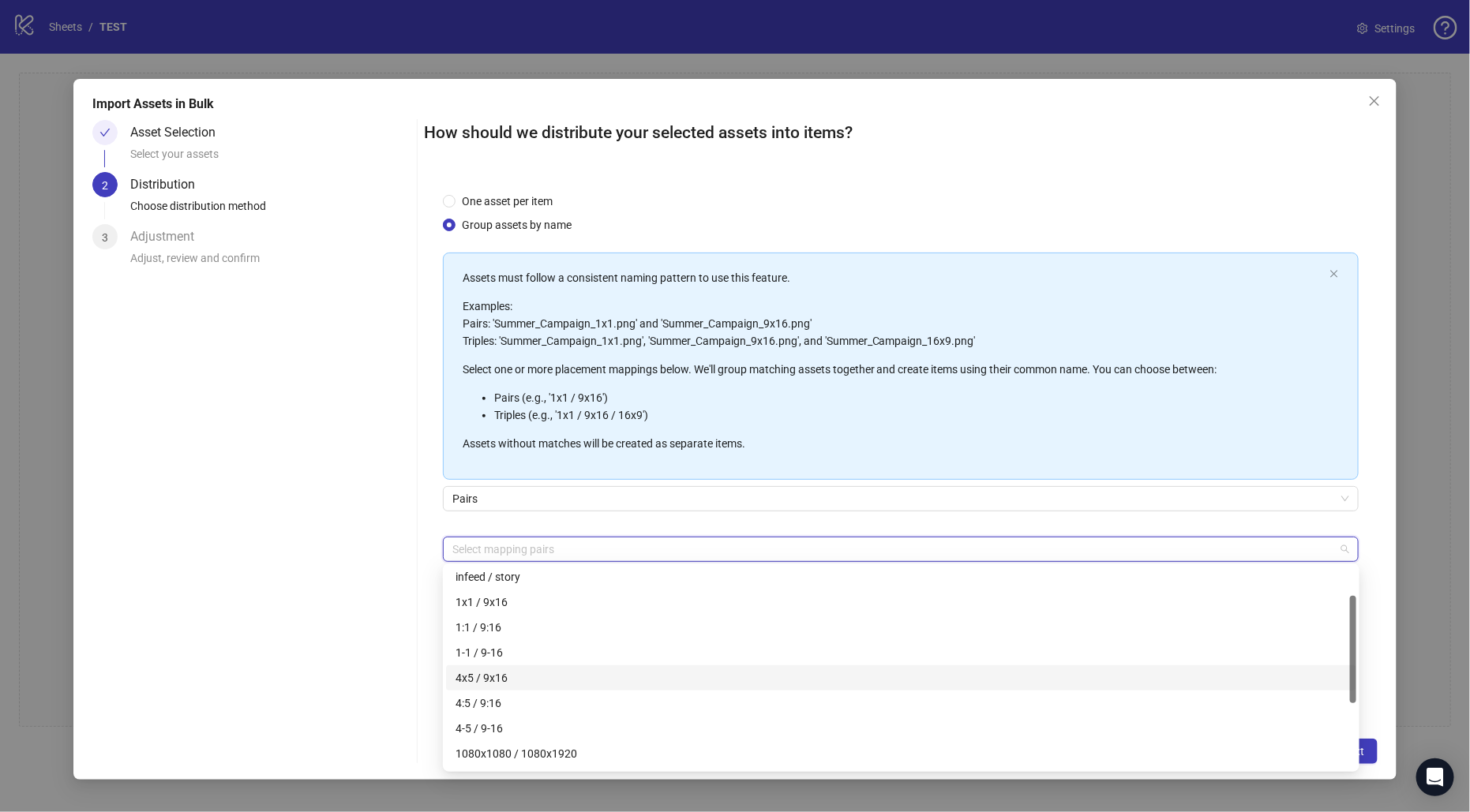
scroll to position [37, 0]
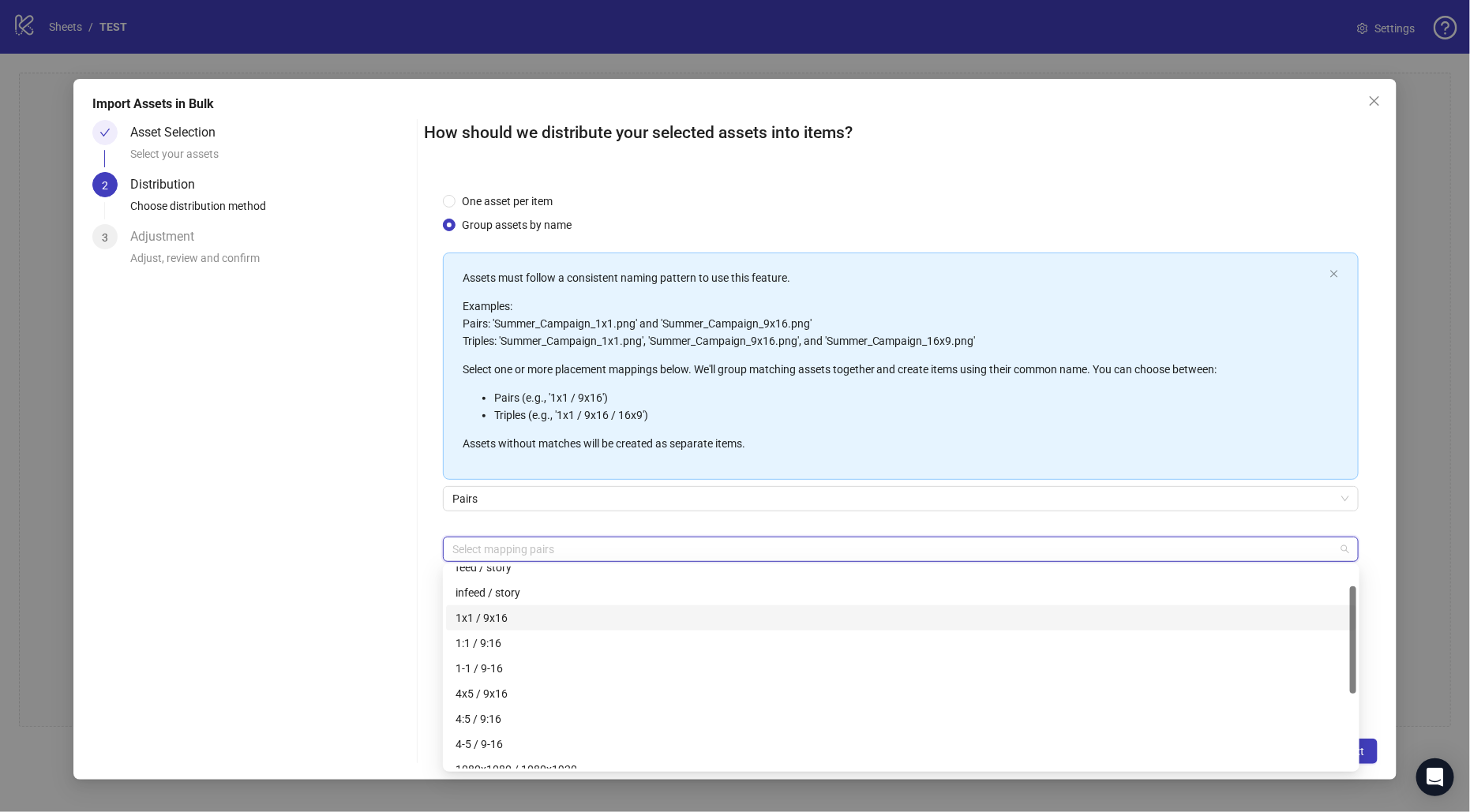
click at [504, 617] on div "1x1 / 9x16" at bounding box center [901, 618] width 891 height 18
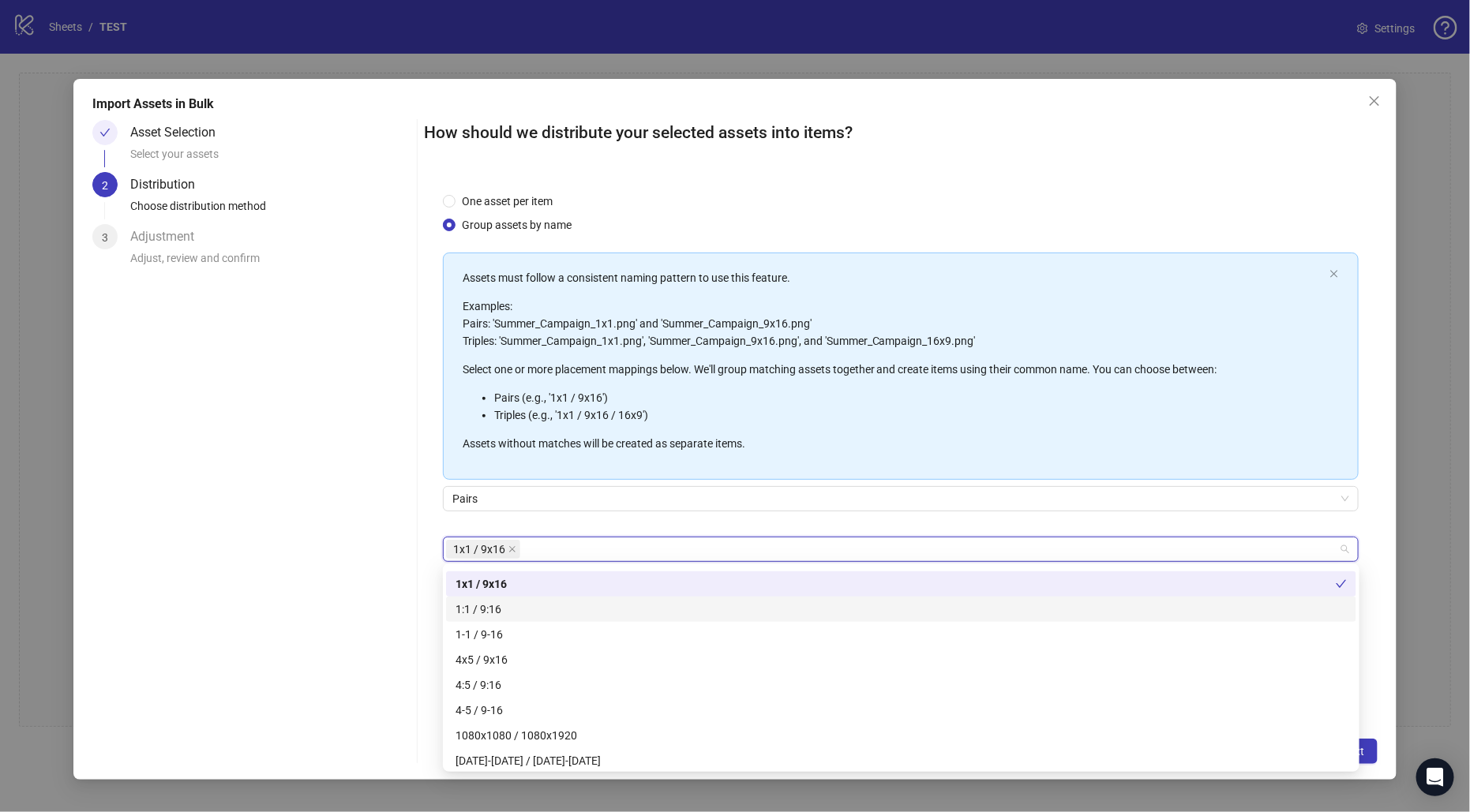
click at [510, 610] on div "1:1 / 9:16" at bounding box center [901, 610] width 891 height 18
click at [494, 663] on div "4x5 / 9x16" at bounding box center [901, 660] width 891 height 18
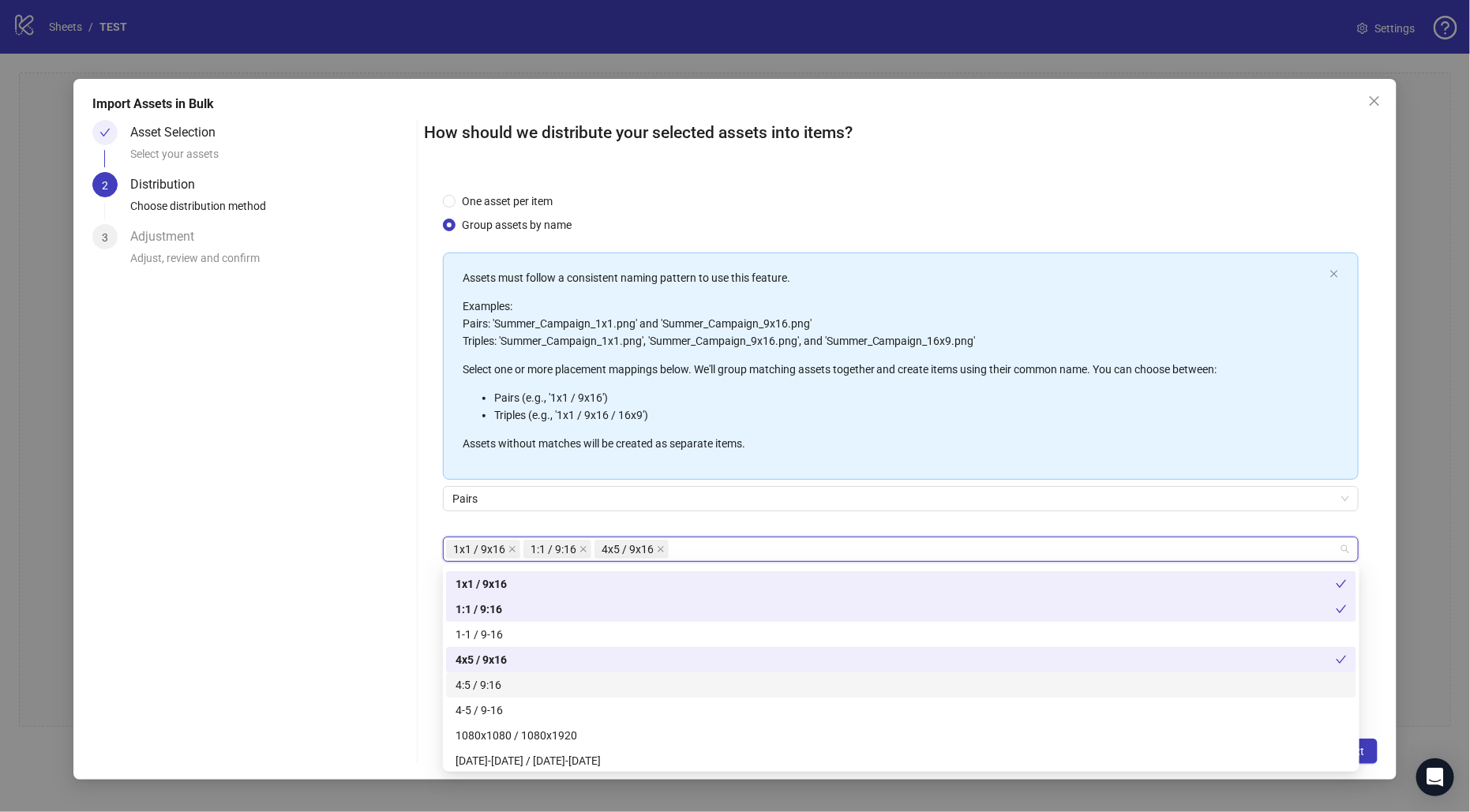
click at [511, 689] on div "4:5 / 9:16" at bounding box center [901, 685] width 891 height 18
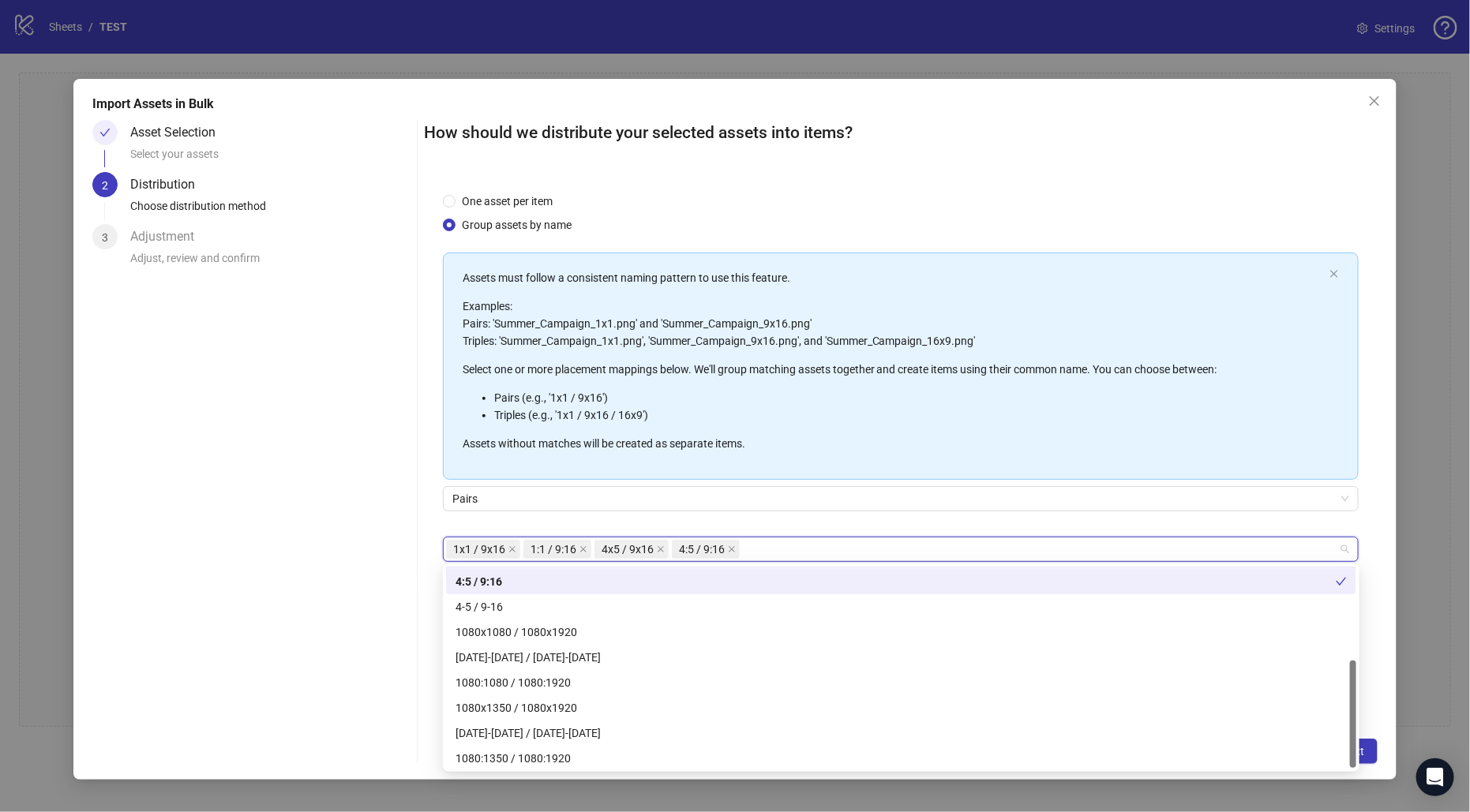
scroll to position [176, 0]
click at [398, 500] on div "Asset Selection Select your assets 2 Distribution Choose distribution method 3 …" at bounding box center [252, 442] width 318 height 644
click at [751, 552] on div "1x1 / 9x16 1:1 / 9:16 4x5 / 9x16 4:5 / 9:16" at bounding box center [892, 549] width 893 height 22
click at [725, 548] on span "4:5 / 9:16" at bounding box center [706, 549] width 68 height 19
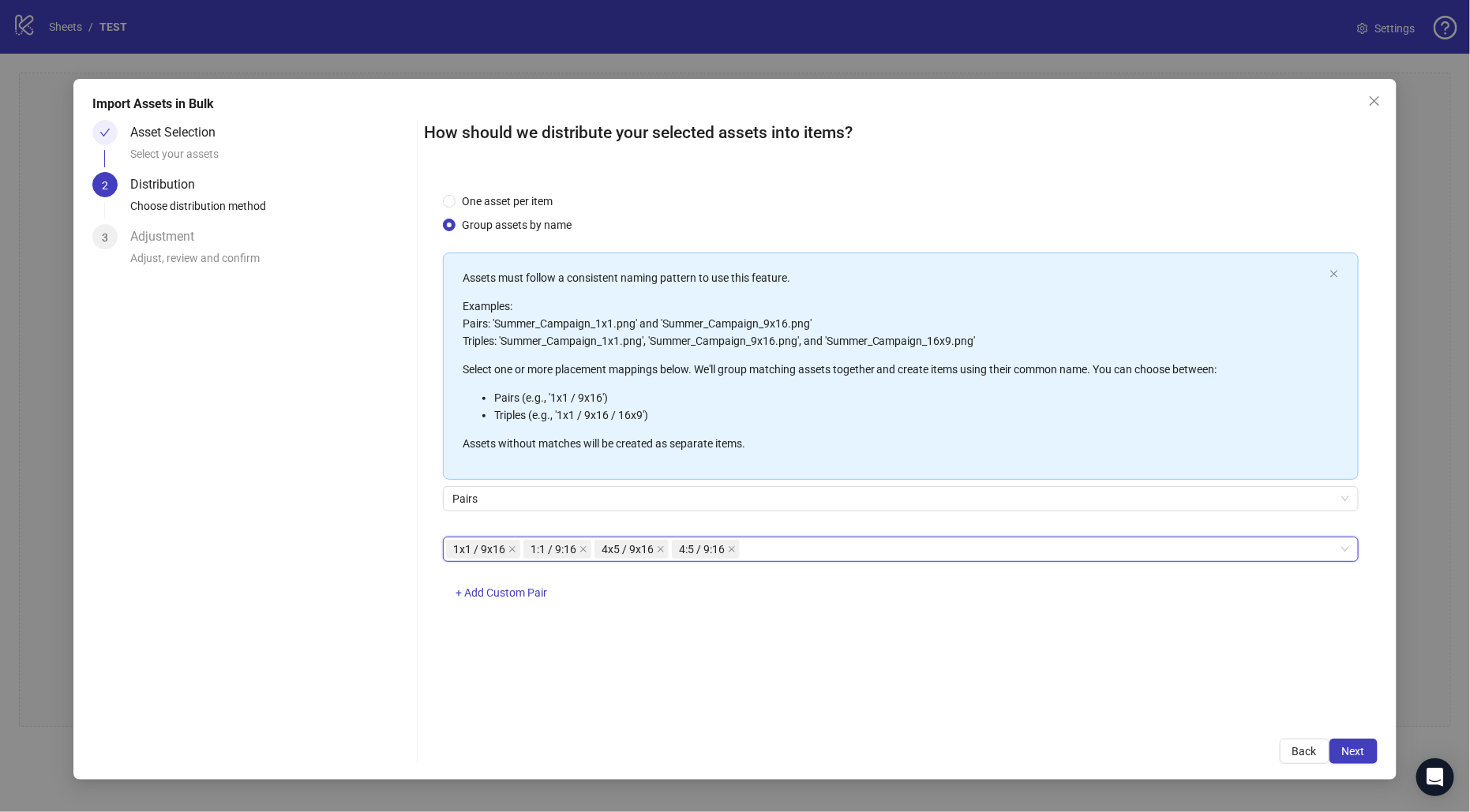
click at [770, 561] on div "1x1 / 9x16, 1:1 / 9:16, 4x5 / 9x16, 4:5 / 9:16 1x1 / 9x16 1:1 / 9:16 4x5 / 9x16…" at bounding box center [900, 578] width 915 height 82
click at [769, 546] on div "1x1 / 9x16 1:1 / 9:16 4x5 / 9x16 4:5 / 9:16" at bounding box center [892, 549] width 893 height 22
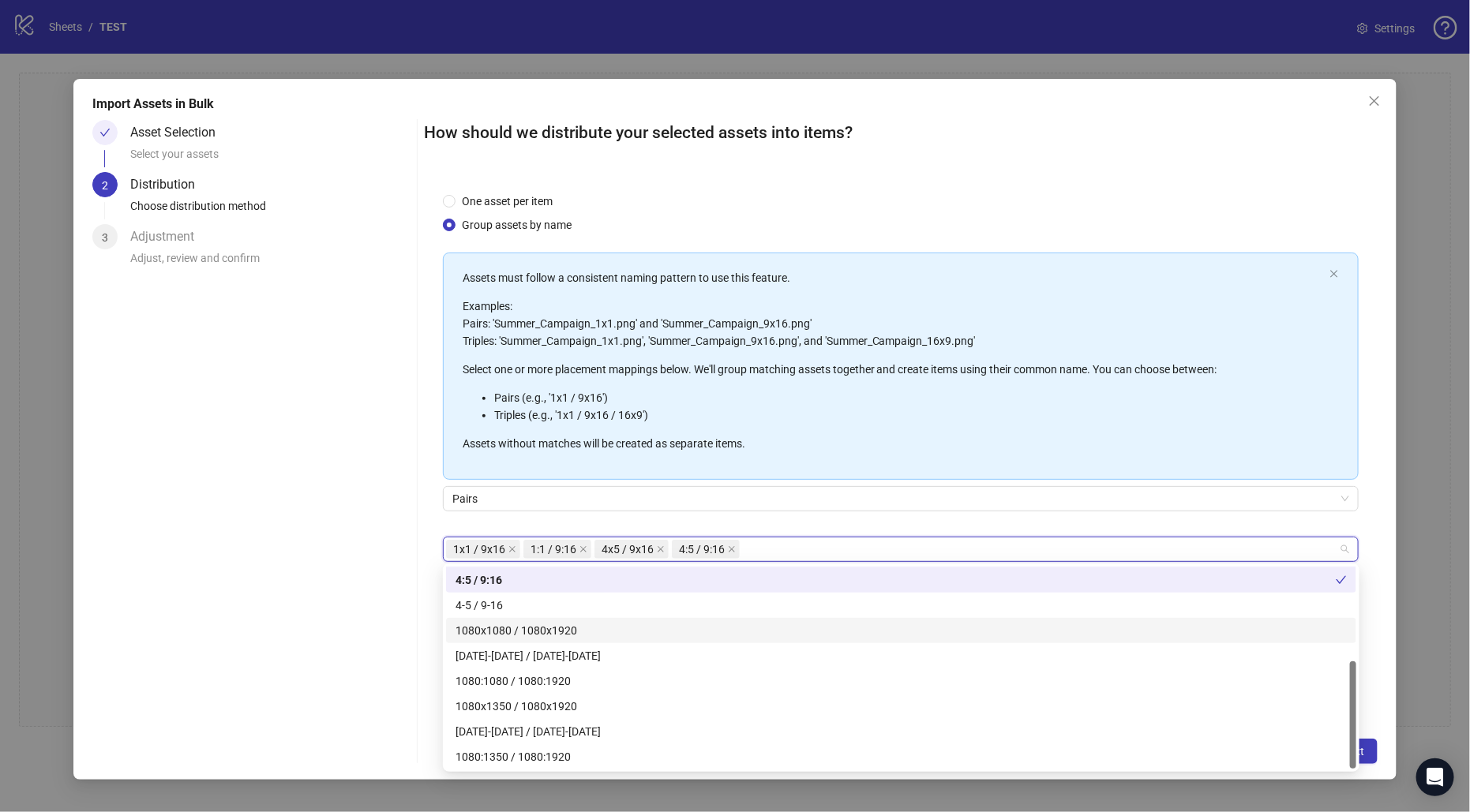
click at [371, 497] on div "Asset Selection Select your assets 2 Distribution Choose distribution method 3 …" at bounding box center [252, 442] width 318 height 644
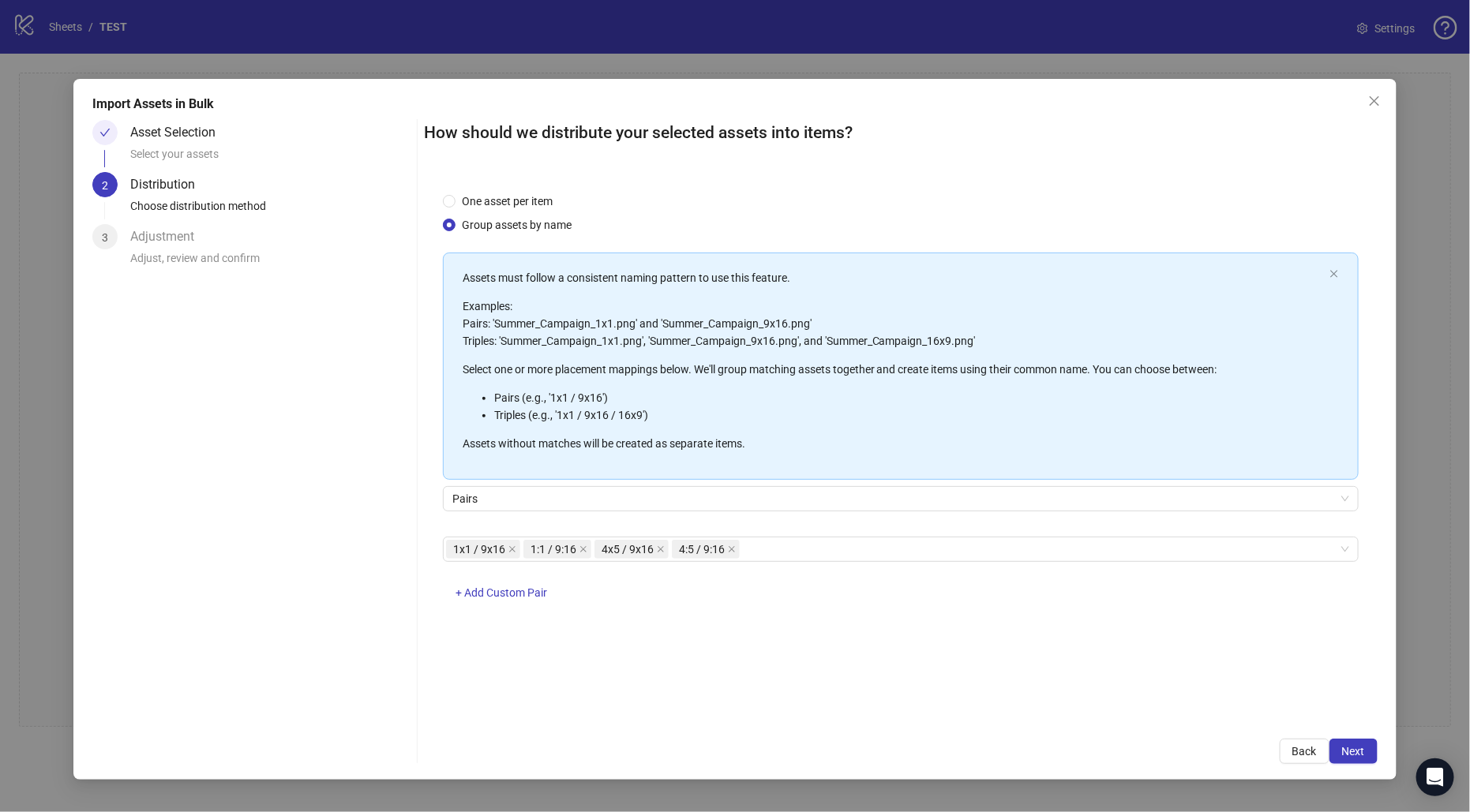
click at [160, 139] on div "Asset Selection" at bounding box center [179, 132] width 98 height 25
click at [1303, 752] on span "Back" at bounding box center [1304, 752] width 24 height 13
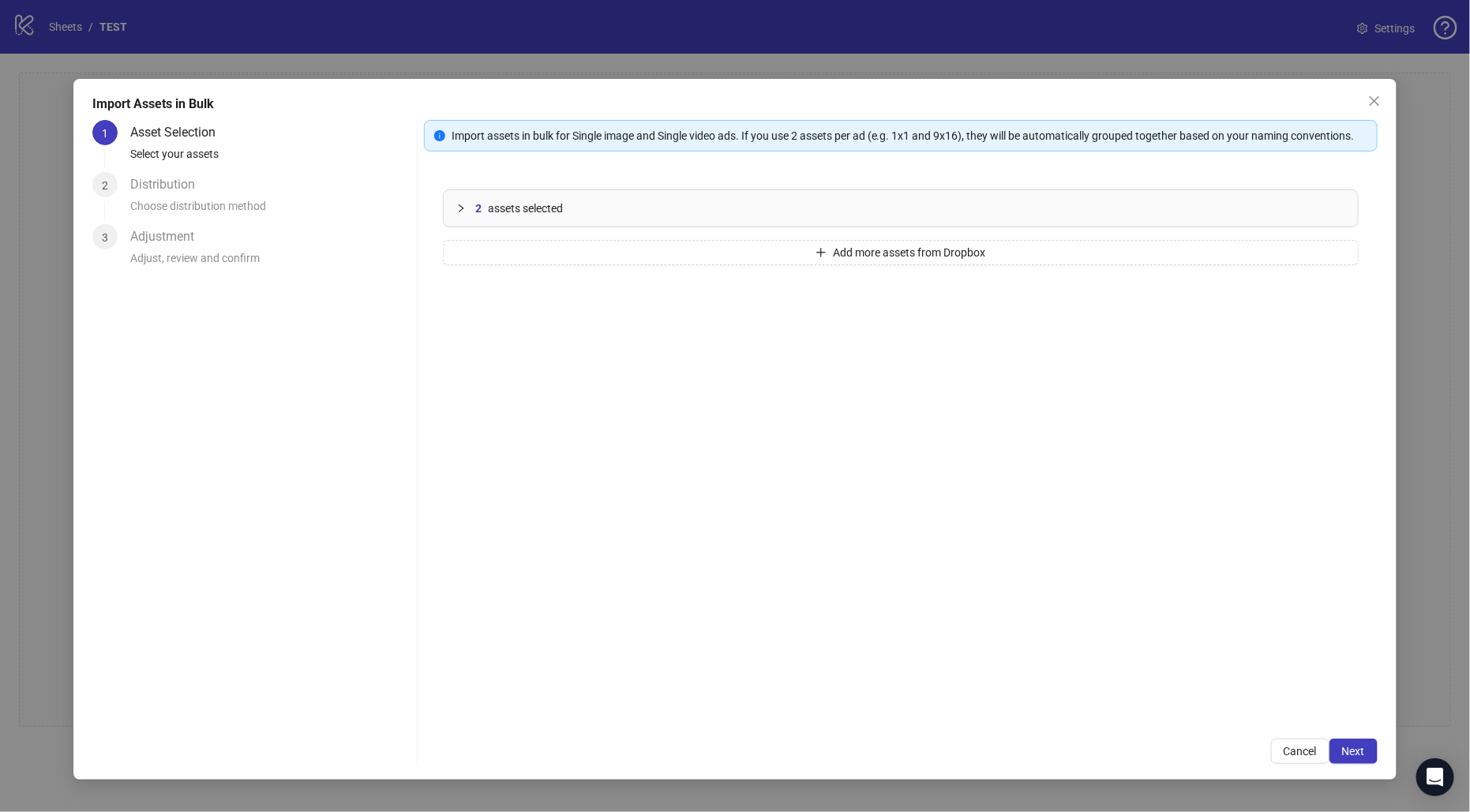
click at [464, 206] on icon "collapsed" at bounding box center [461, 209] width 10 height 10
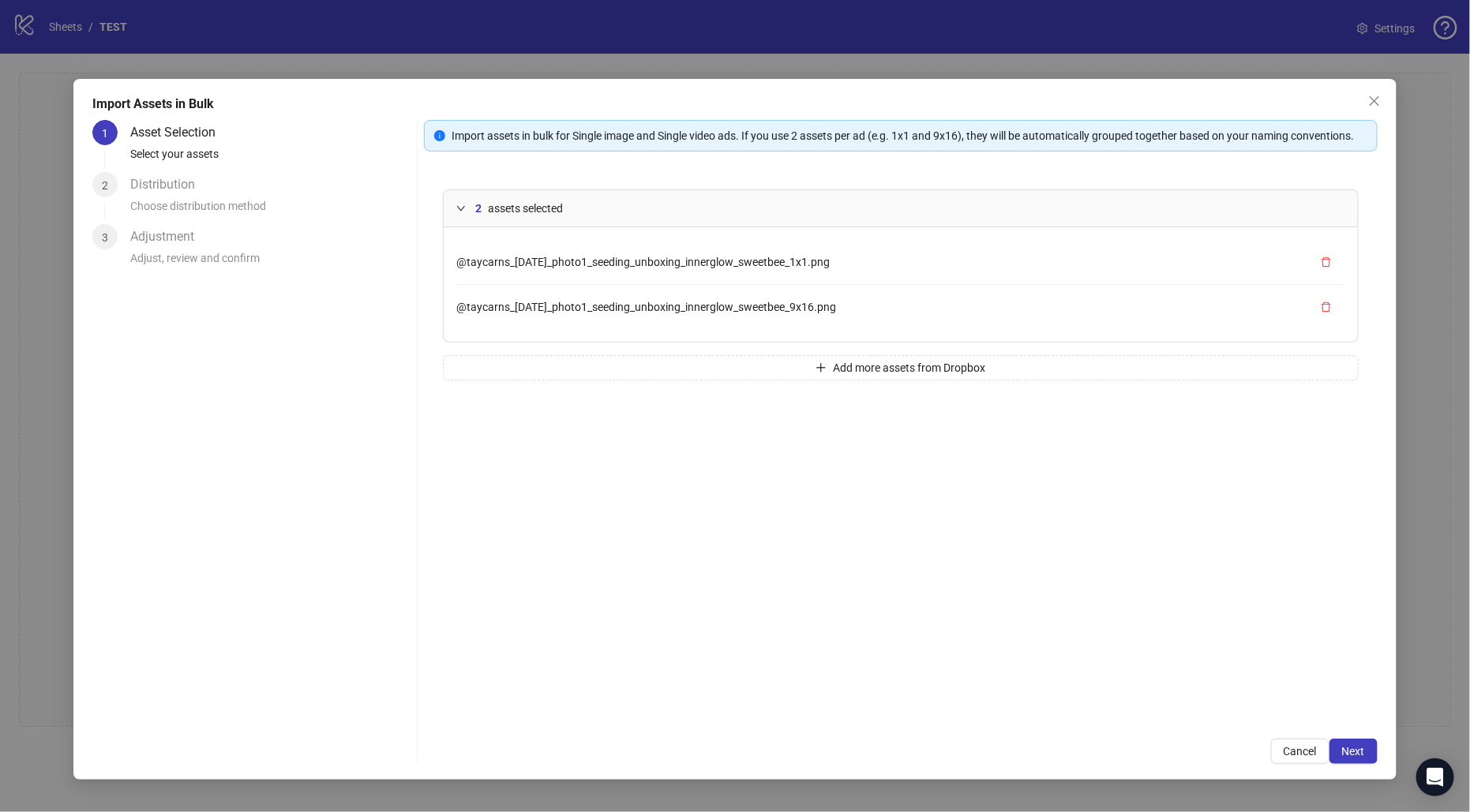
drag, startPoint x: 888, startPoint y: 306, endPoint x: 488, endPoint y: 269, distance: 401.7
click at [488, 269] on ul "@taycarns_[DATE]_photo1_seeding_unboxing_innerglow_sweetbee_1x1.png @taycarns_[…" at bounding box center [901, 285] width 889 height 90
click at [891, 281] on li "@taycarns_[DATE]_photo1_seeding_unboxing_innerglow_sweetbee_1x1.png" at bounding box center [901, 263] width 889 height 45
click at [1353, 754] on span "Next" at bounding box center [1353, 752] width 23 height 13
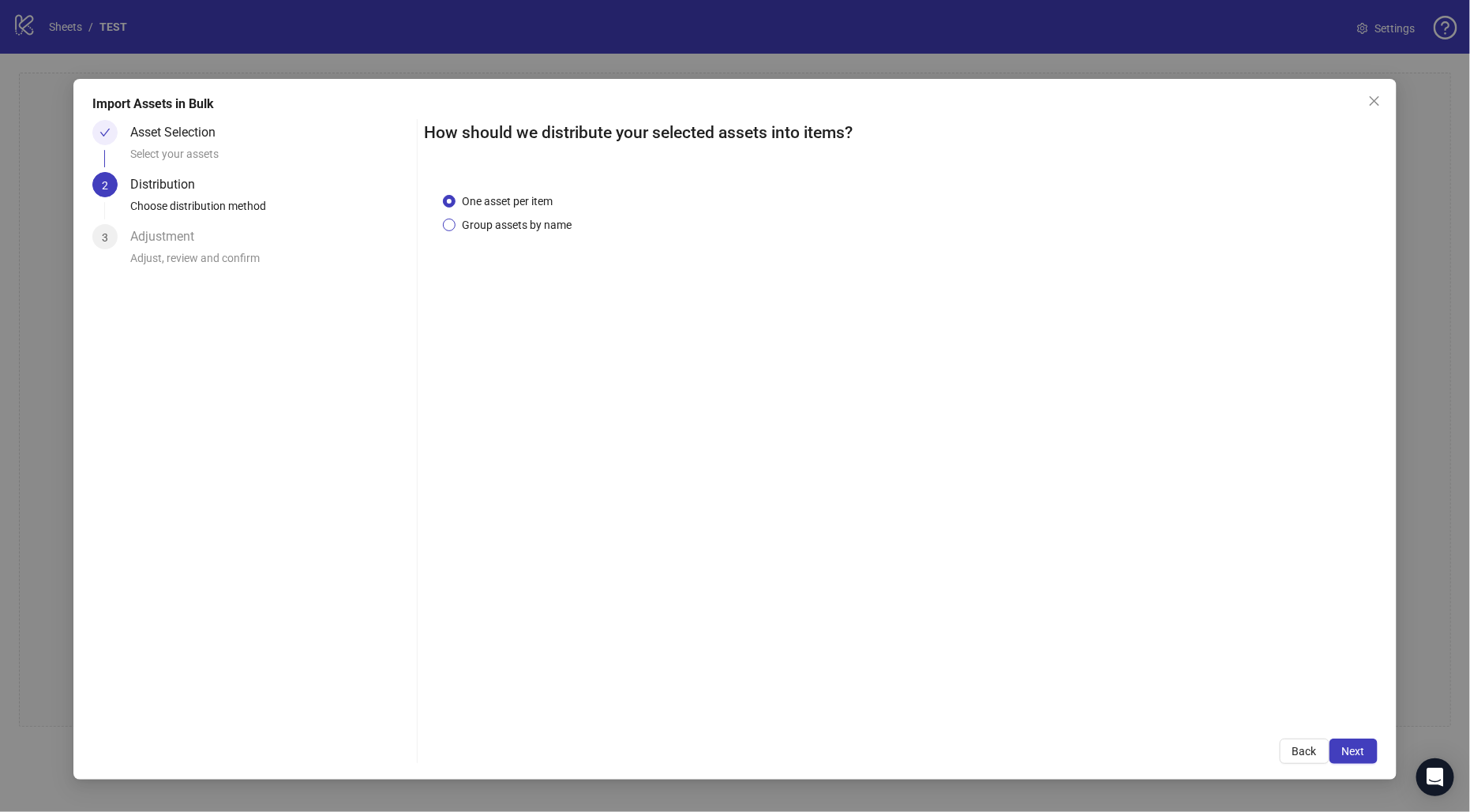
click at [532, 223] on span "Group assets by name" at bounding box center [517, 225] width 123 height 18
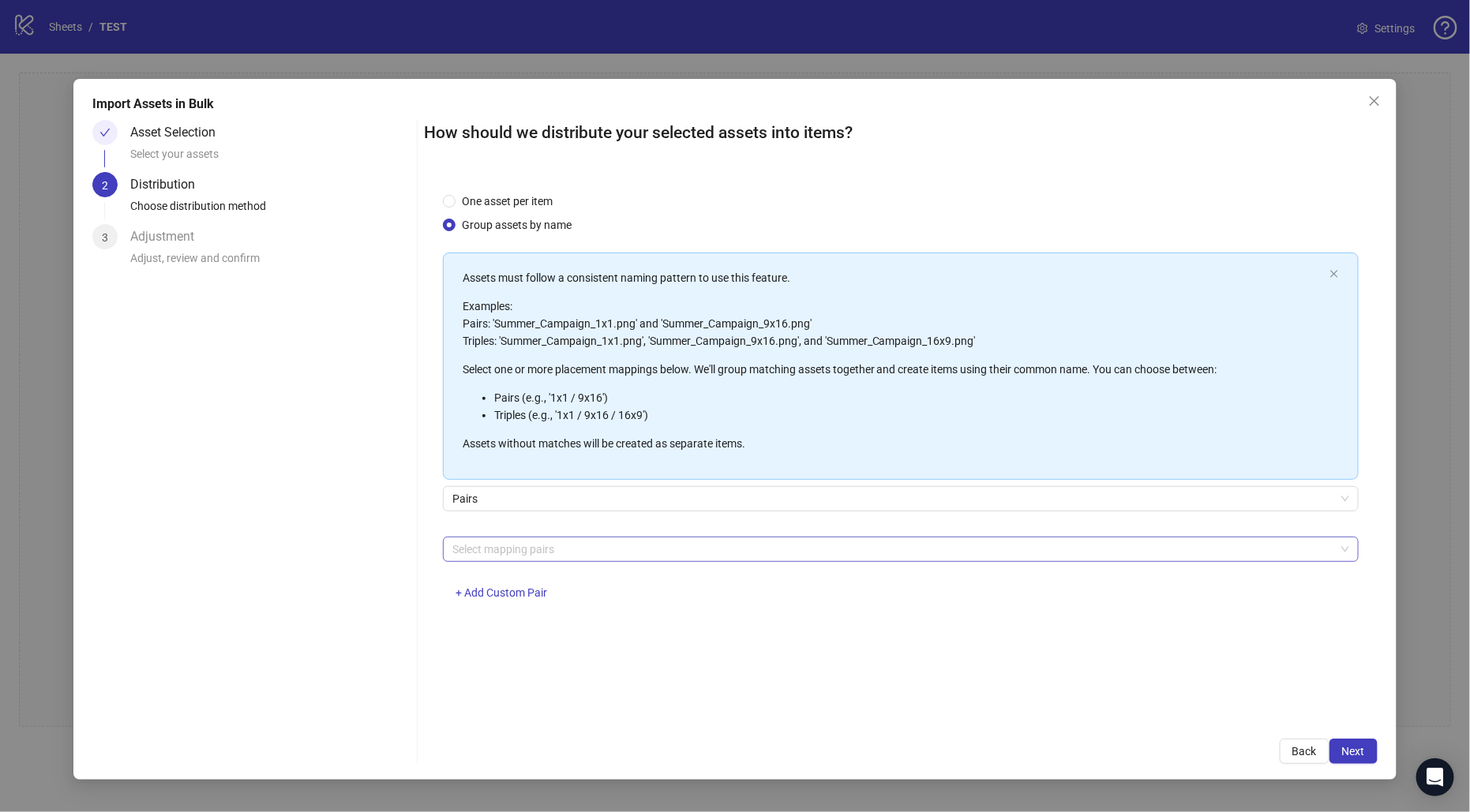
click at [523, 541] on div at bounding box center [892, 549] width 893 height 22
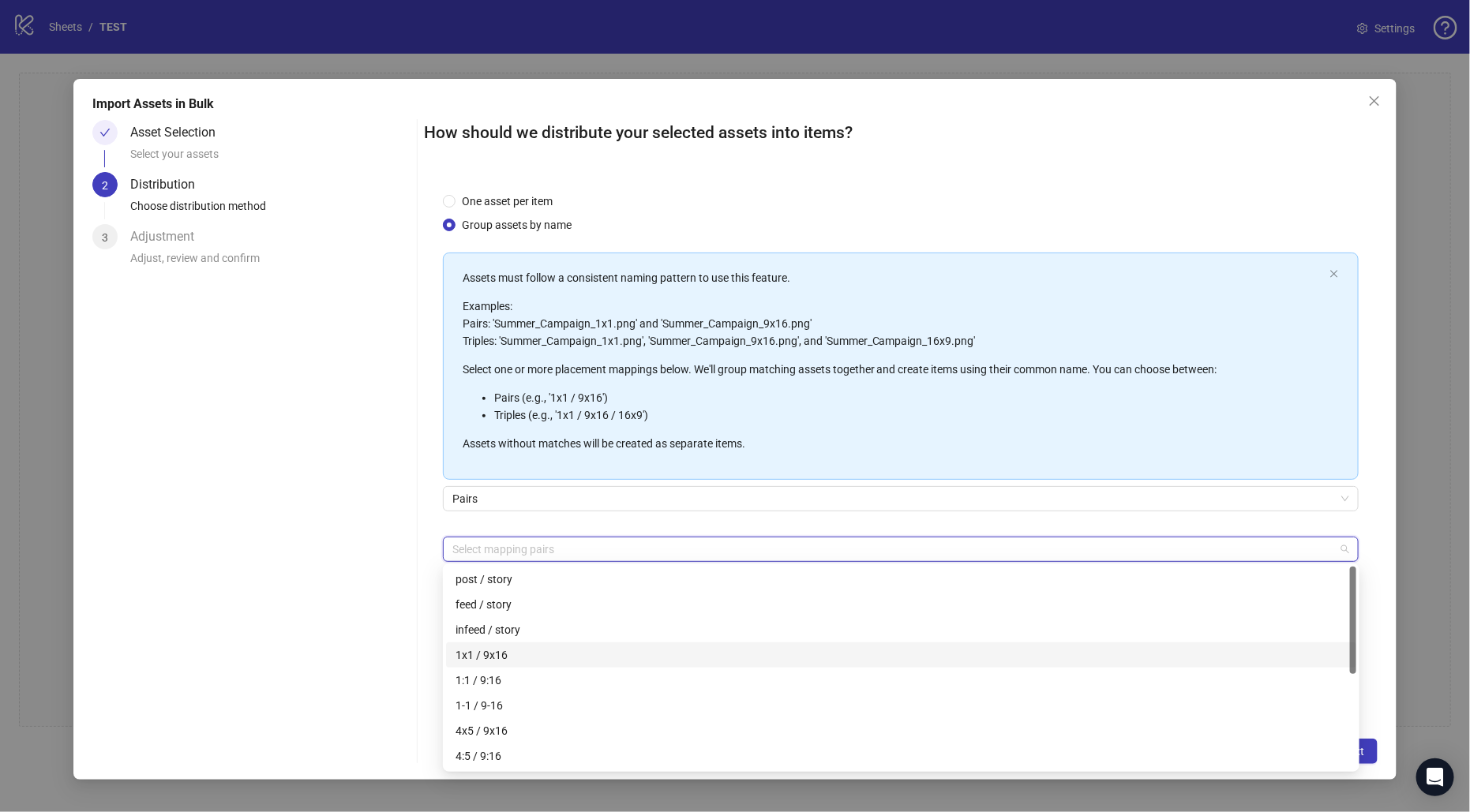
click at [511, 652] on div "1x1 / 9x16" at bounding box center [901, 656] width 891 height 18
click at [431, 477] on div "One asset per item Group assets by name Assets must follow a consistent naming …" at bounding box center [901, 447] width 953 height 547
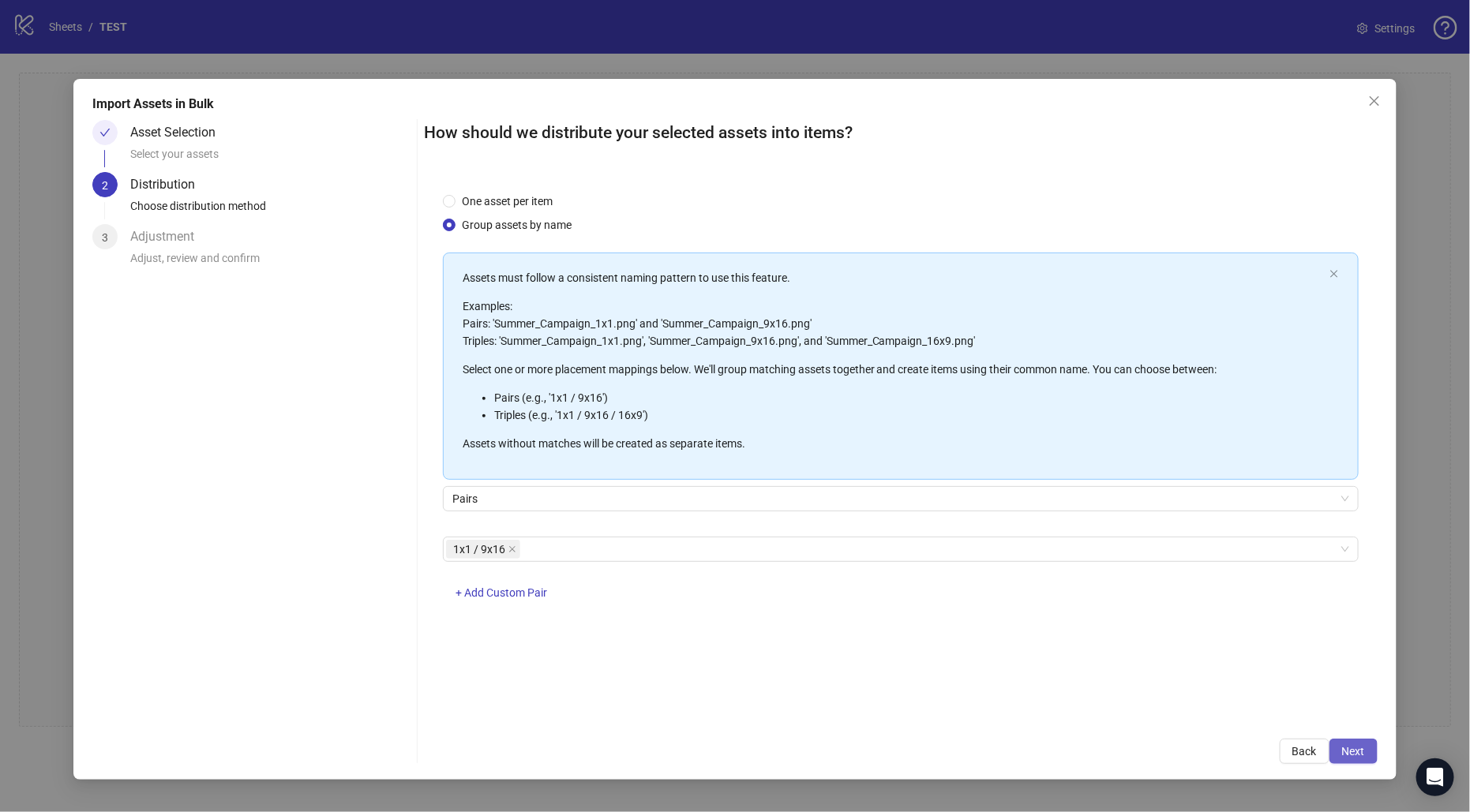
click at [1358, 757] on span "Next" at bounding box center [1353, 752] width 23 height 13
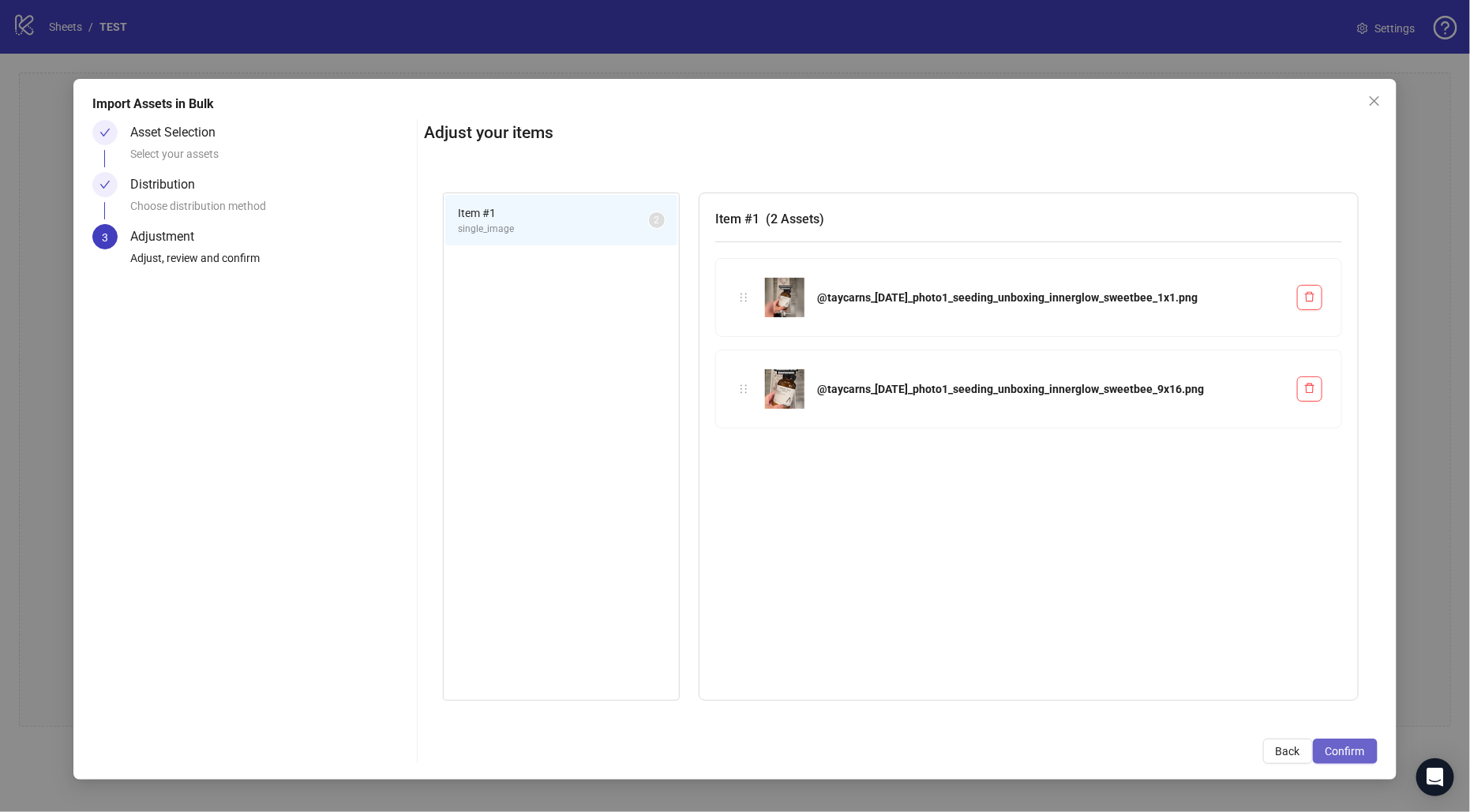
click at [1347, 760] on button "Confirm" at bounding box center [1345, 751] width 65 height 25
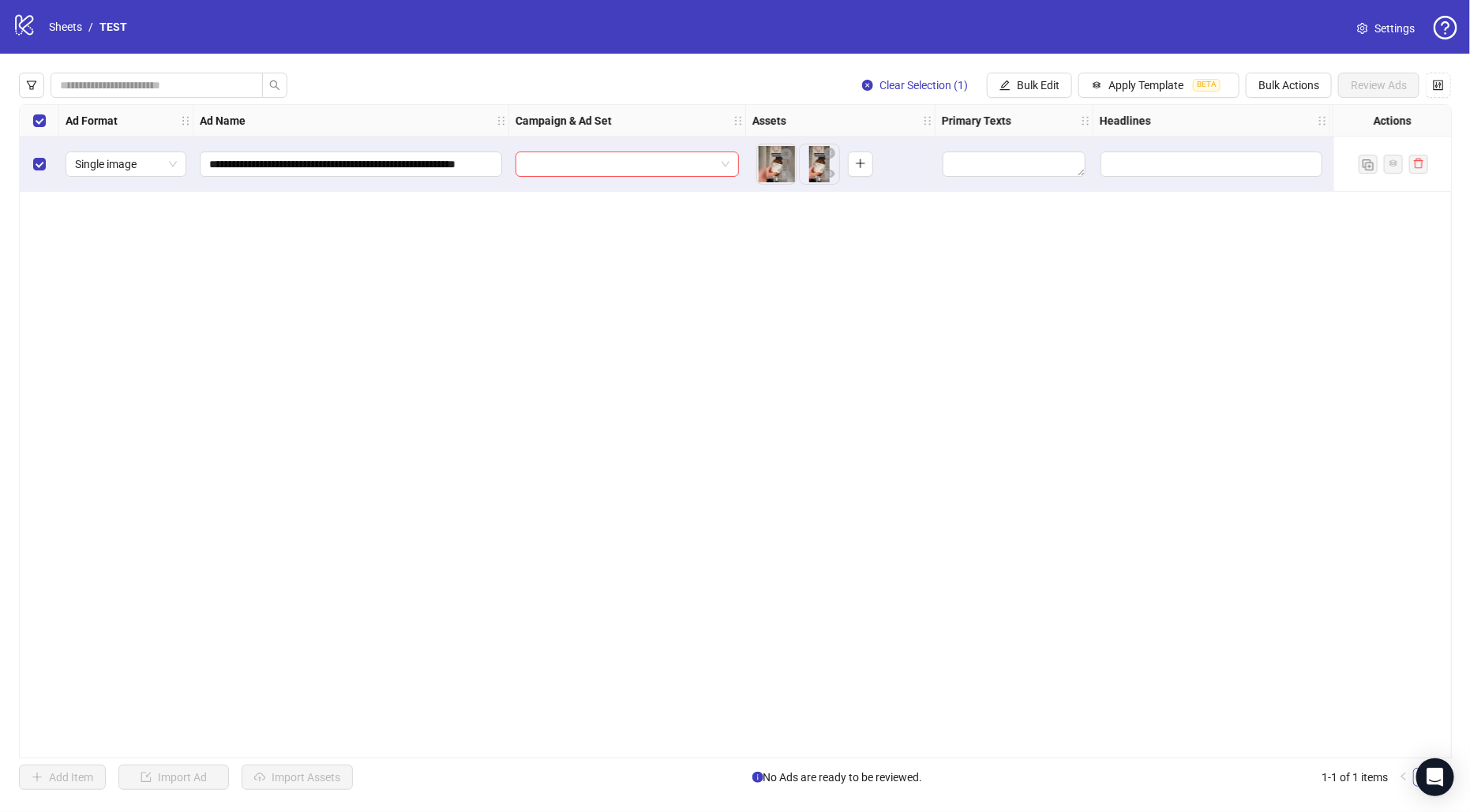
click at [776, 168] on body "**********" at bounding box center [735, 406] width 1470 height 812
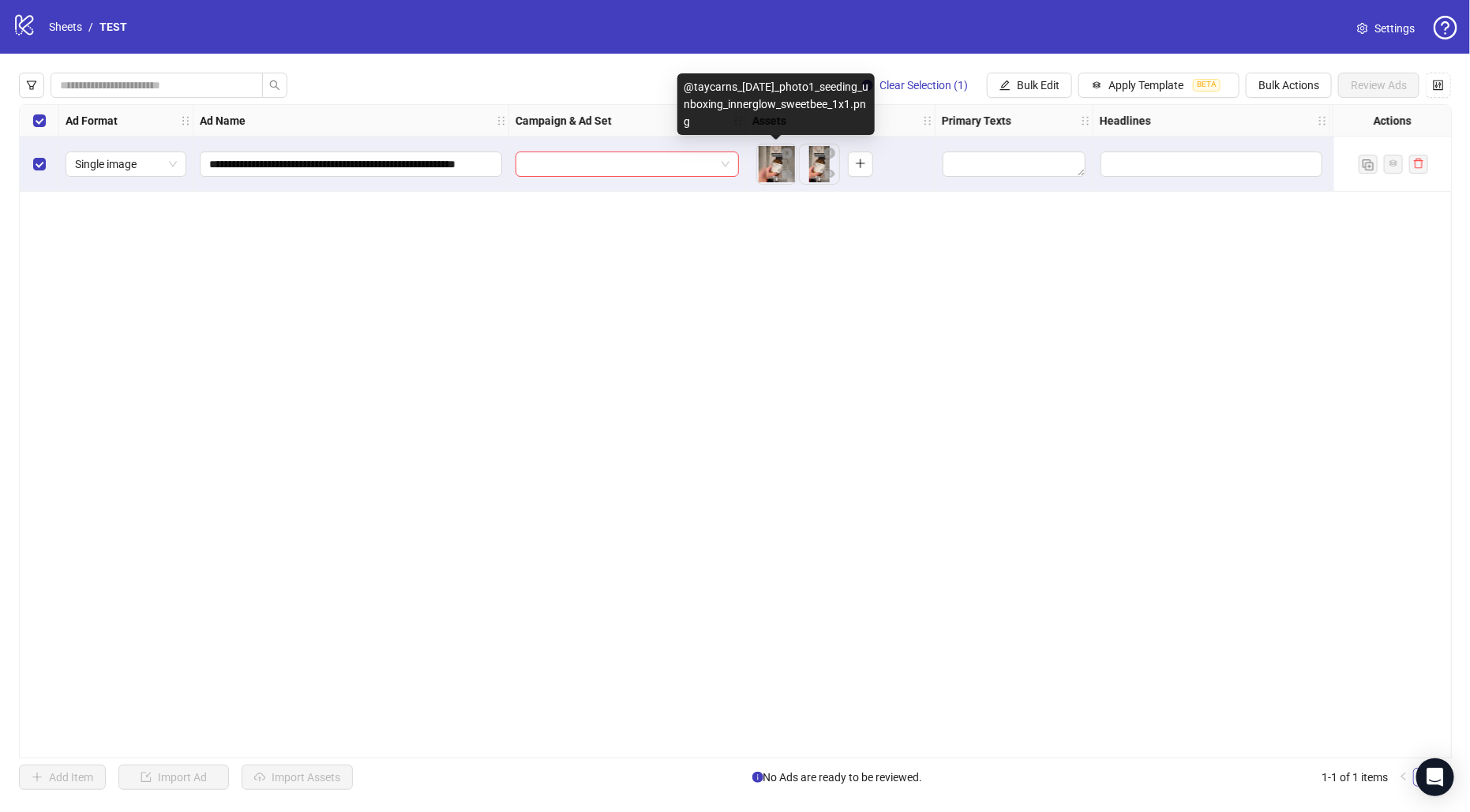
click at [776, 168] on body "**********" at bounding box center [735, 406] width 1470 height 812
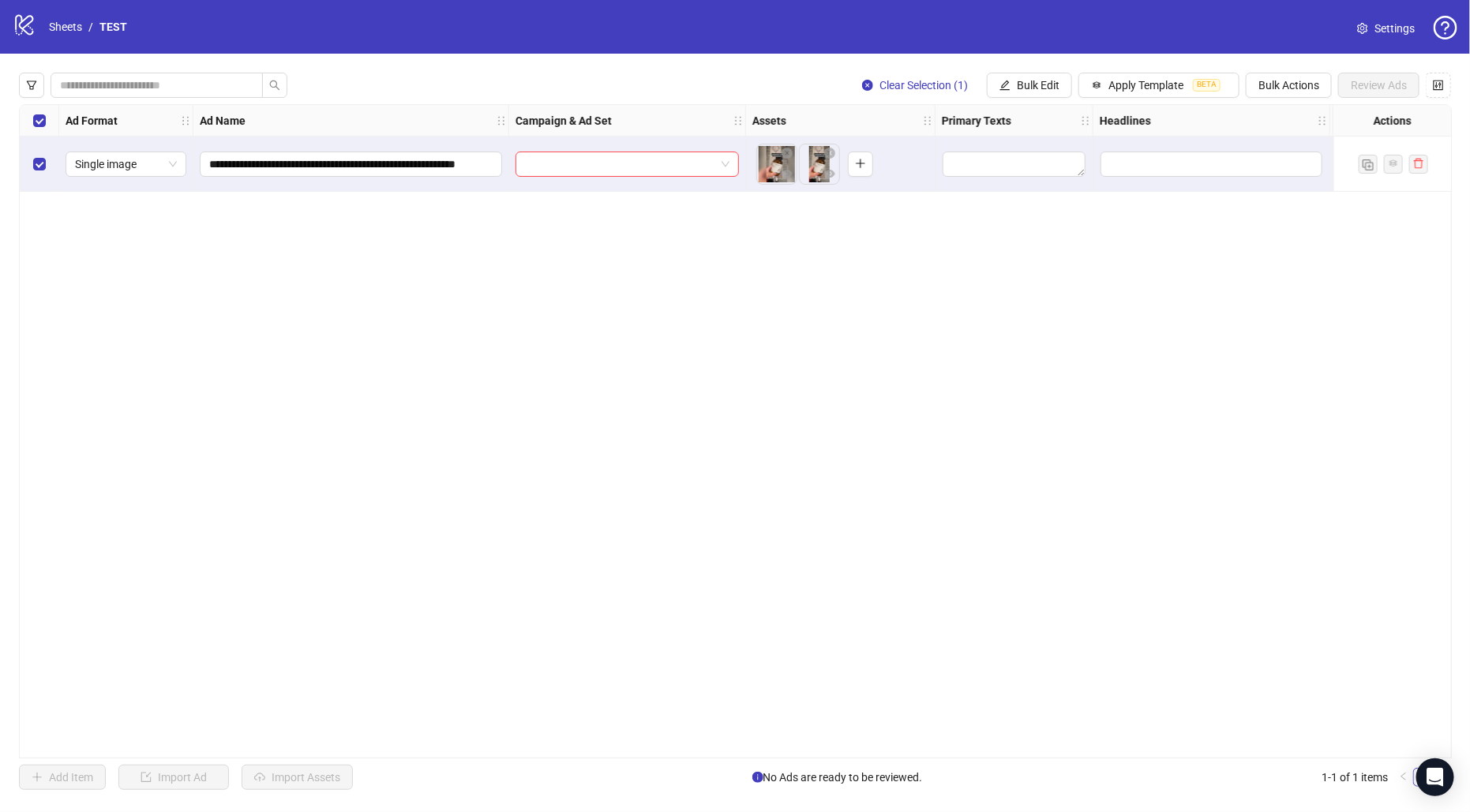
drag, startPoint x: 778, startPoint y: 160, endPoint x: 823, endPoint y: 221, distance: 75.8
click at [823, 221] on div "**********" at bounding box center [735, 431] width 1433 height 654
click at [860, 164] on icon "plus" at bounding box center [860, 164] width 11 height 11
click at [859, 164] on icon "plus" at bounding box center [860, 164] width 11 height 11
click at [392, 77] on div "Clear Selection (1) Bulk Edit Apply Template BETA Bulk Actions Review Ads" at bounding box center [735, 85] width 1432 height 25
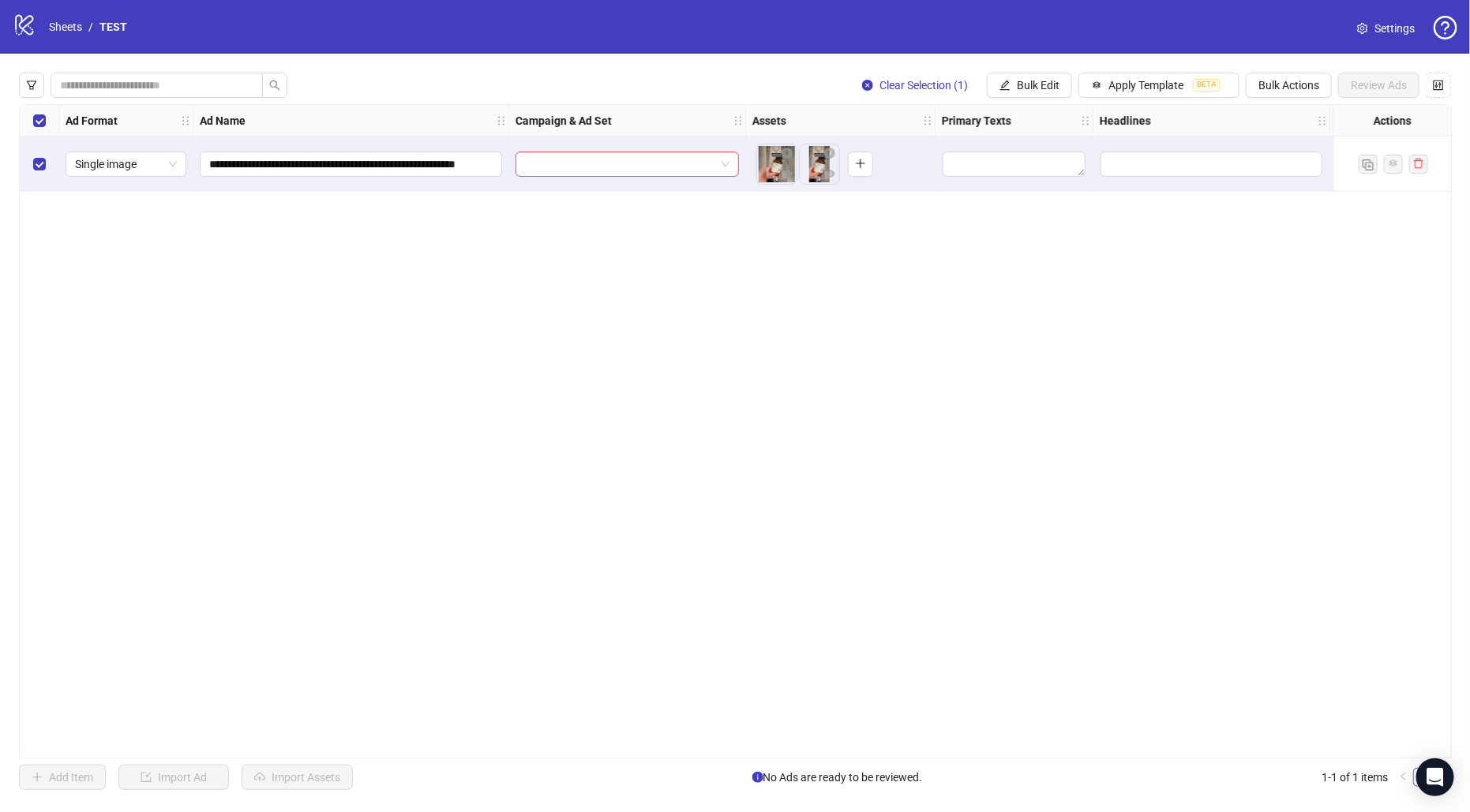
click at [392, 77] on div "Clear Selection (1) Bulk Edit Apply Template BETA Bulk Actions Review Ads" at bounding box center [735, 85] width 1432 height 25
click at [589, 168] on input "search" at bounding box center [620, 164] width 190 height 23
paste input "**********"
type input "**********"
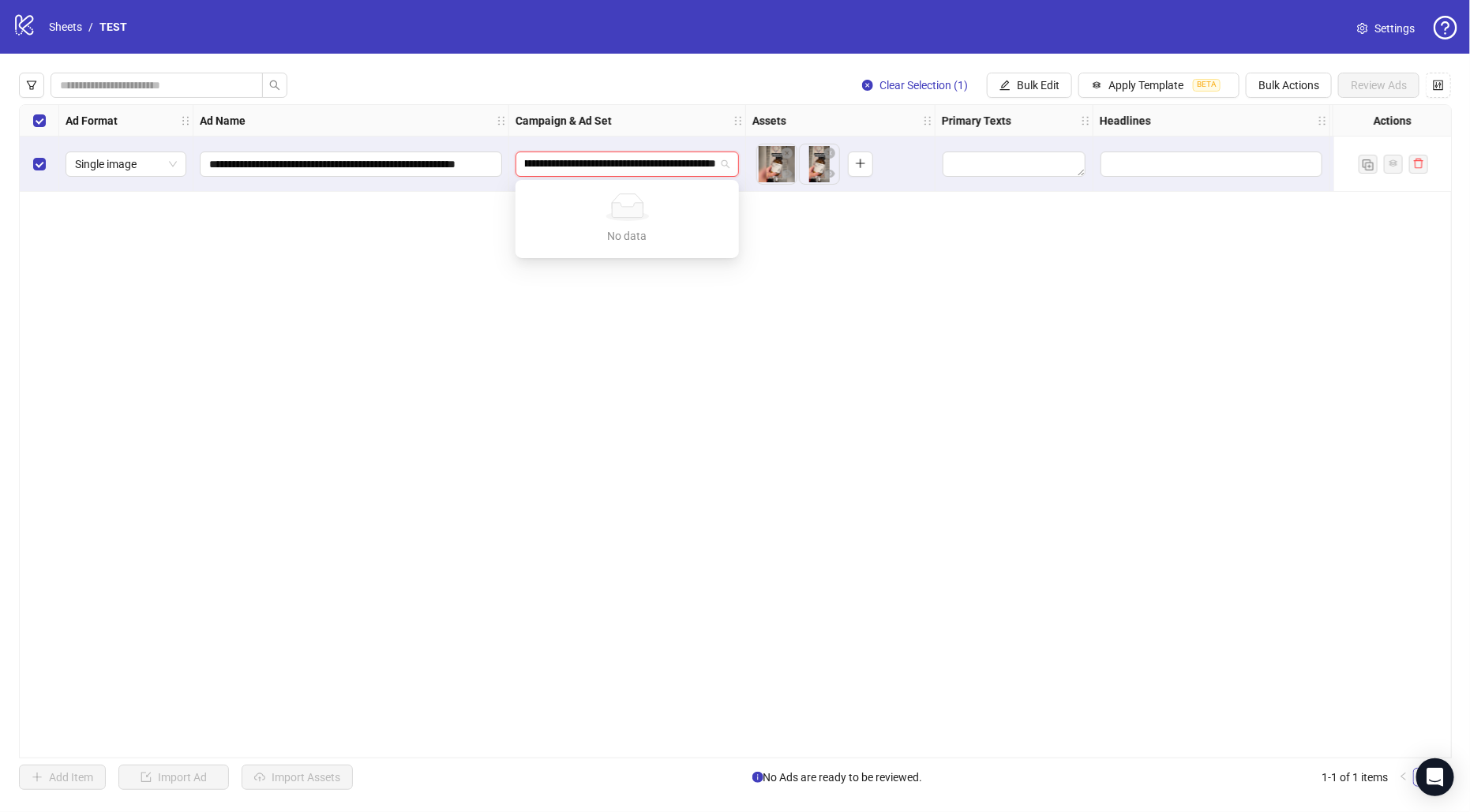
click at [606, 164] on input "**********" at bounding box center [620, 164] width 191 height 23
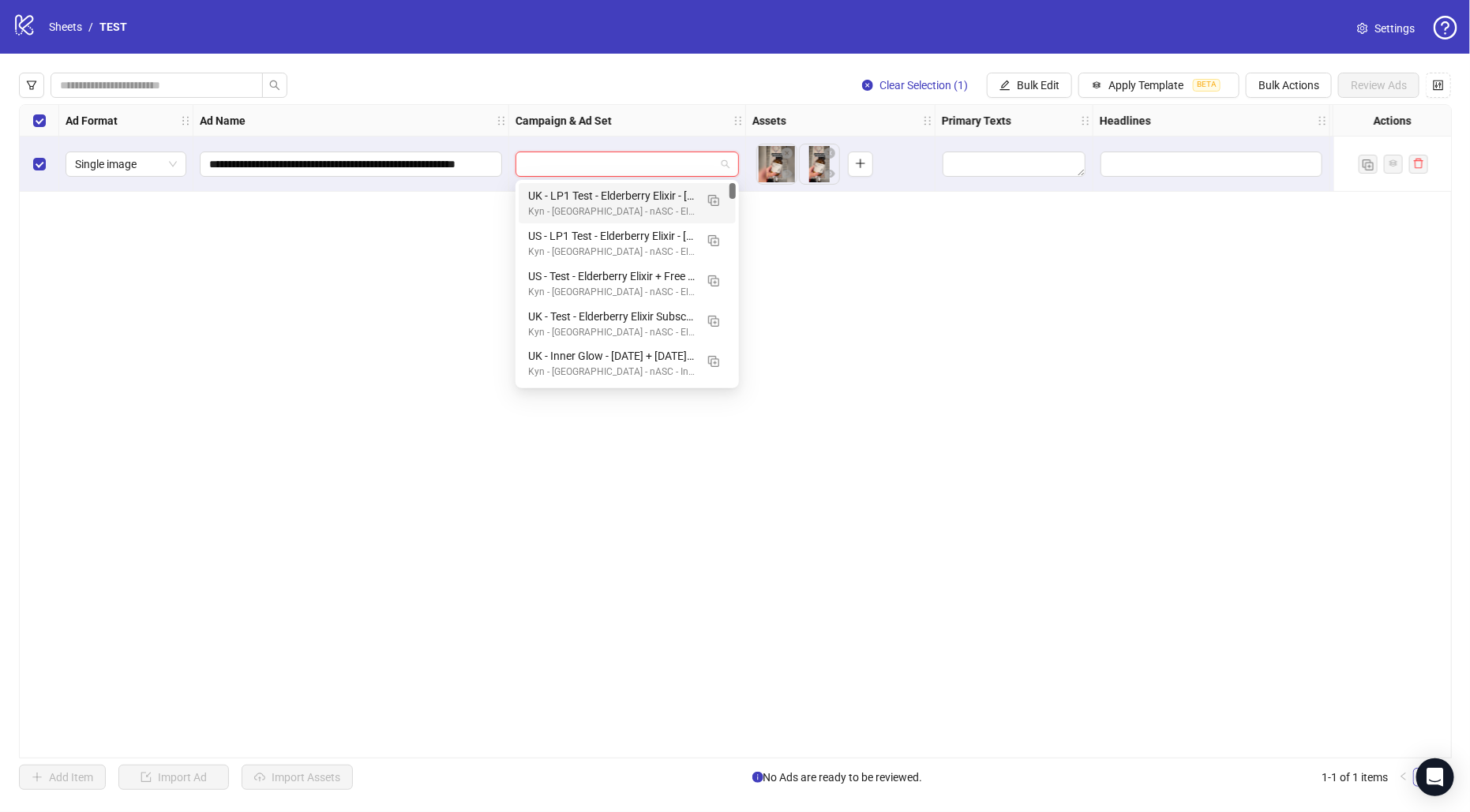
scroll to position [0, 0]
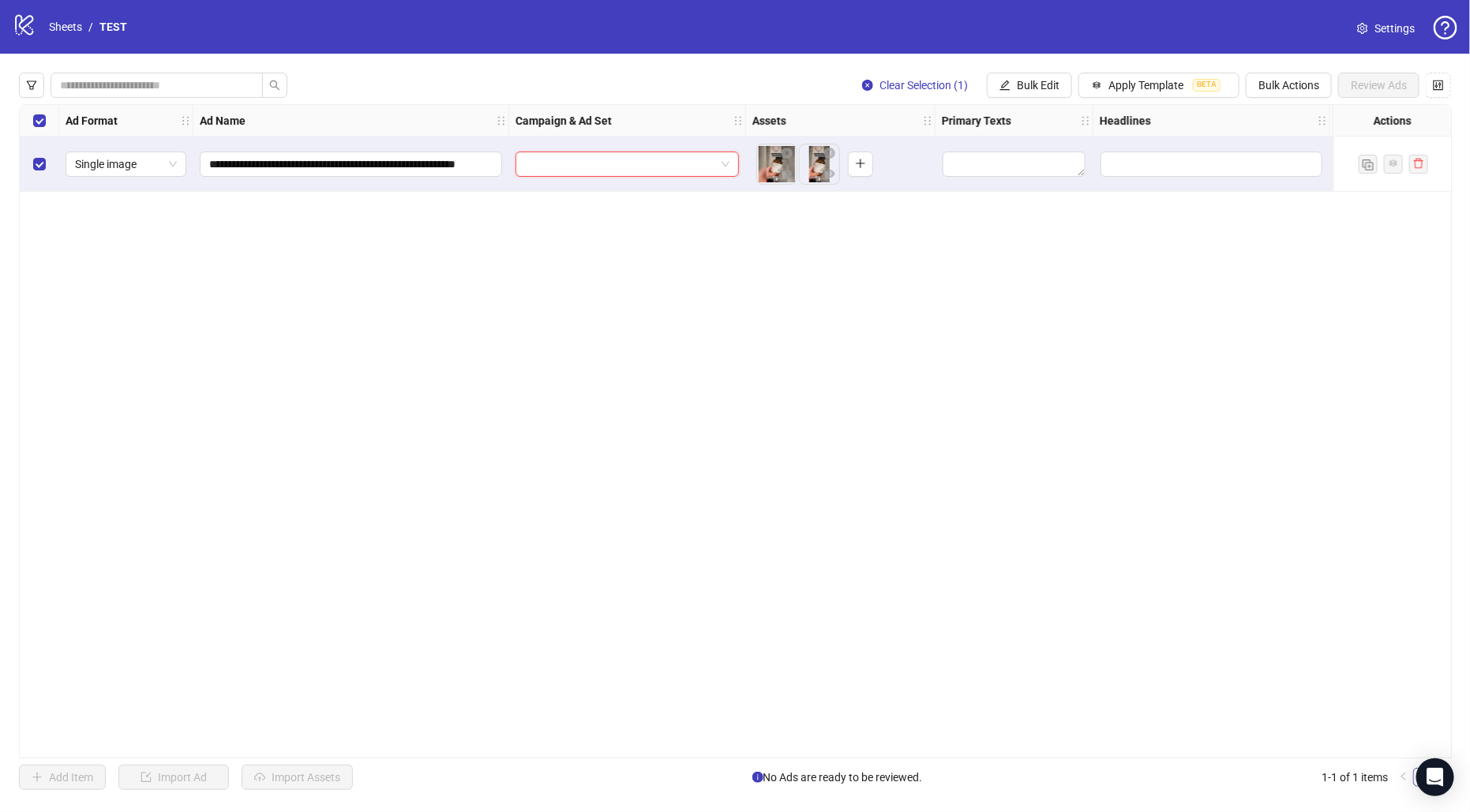
paste input "**********"
type input "**********"
paste input "**********"
type input "**********"
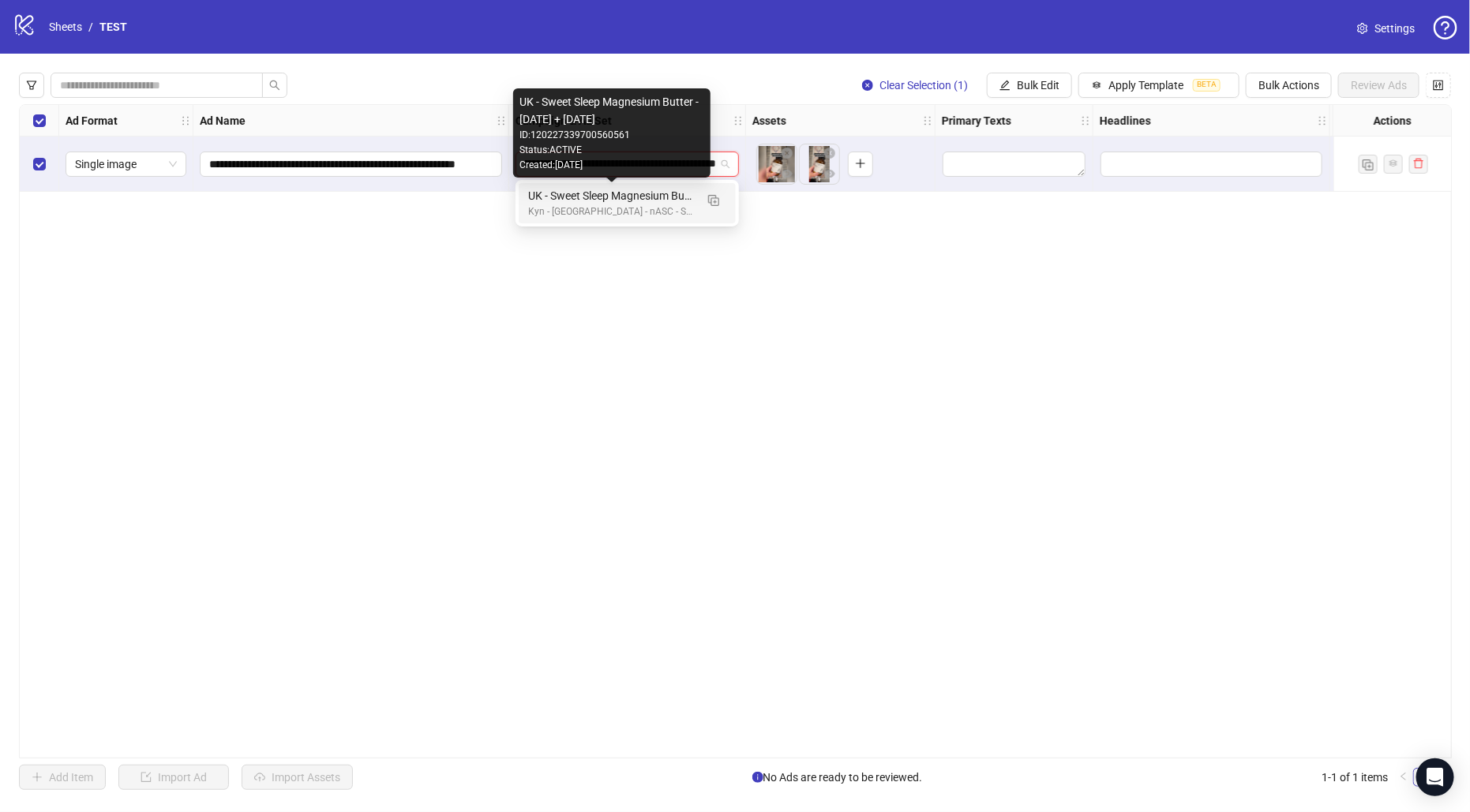
click at [557, 204] on div "UK - Sweet Sleep Magnesium Butter - [DATE] + [DATE]" at bounding box center [611, 196] width 167 height 18
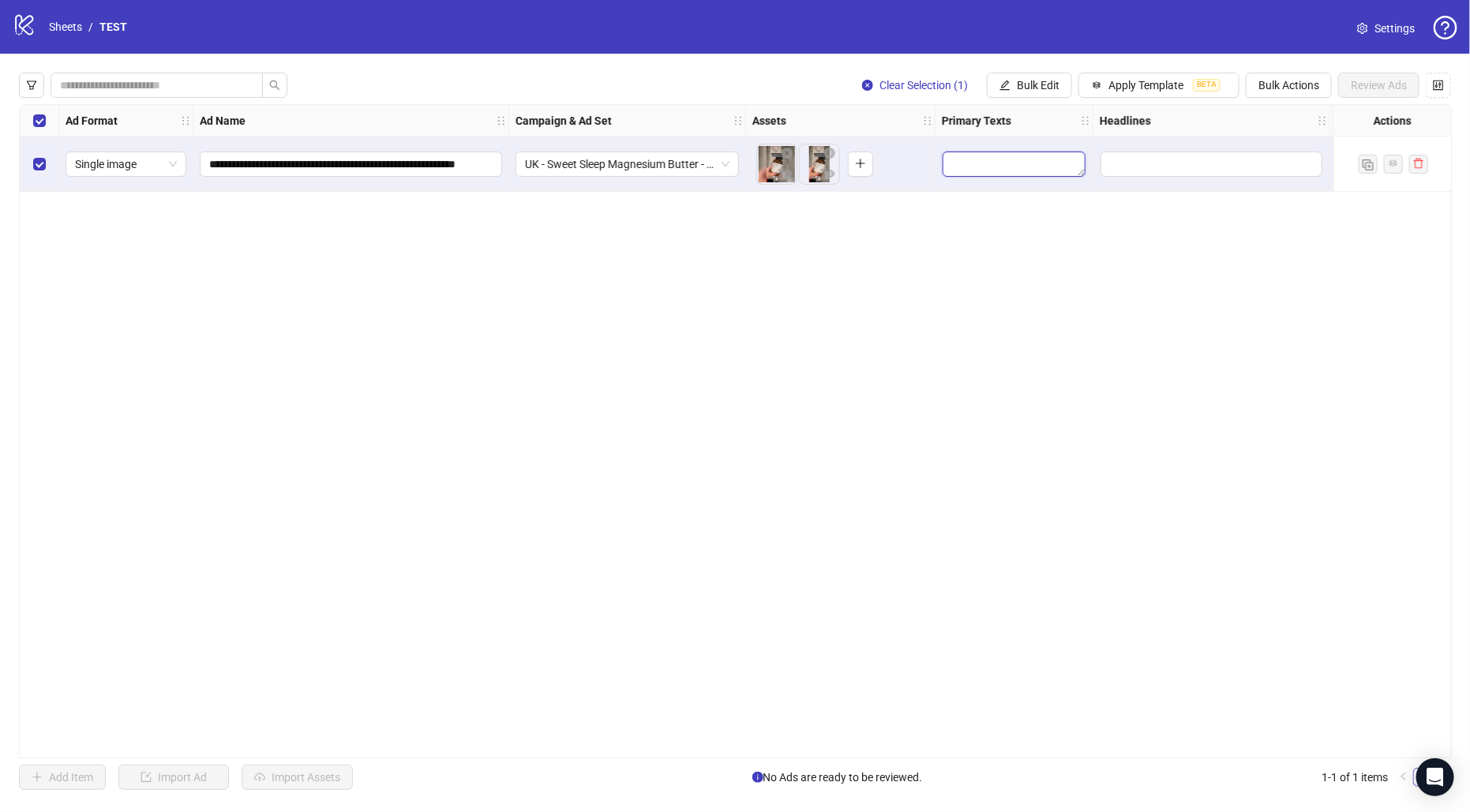
click at [986, 161] on textarea "Edit values" at bounding box center [1014, 164] width 143 height 25
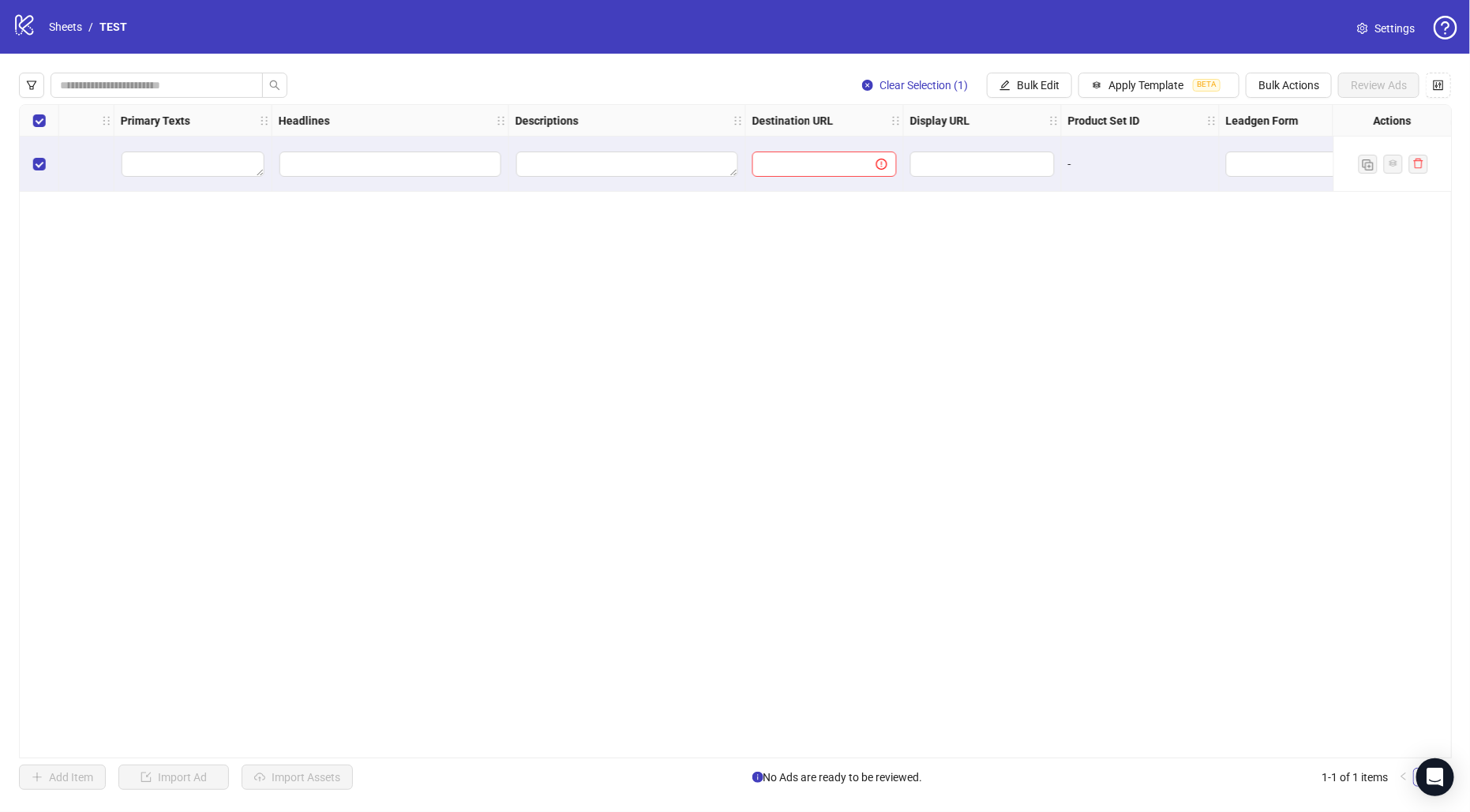
scroll to position [0, 825]
